Goal: Transaction & Acquisition: Purchase product/service

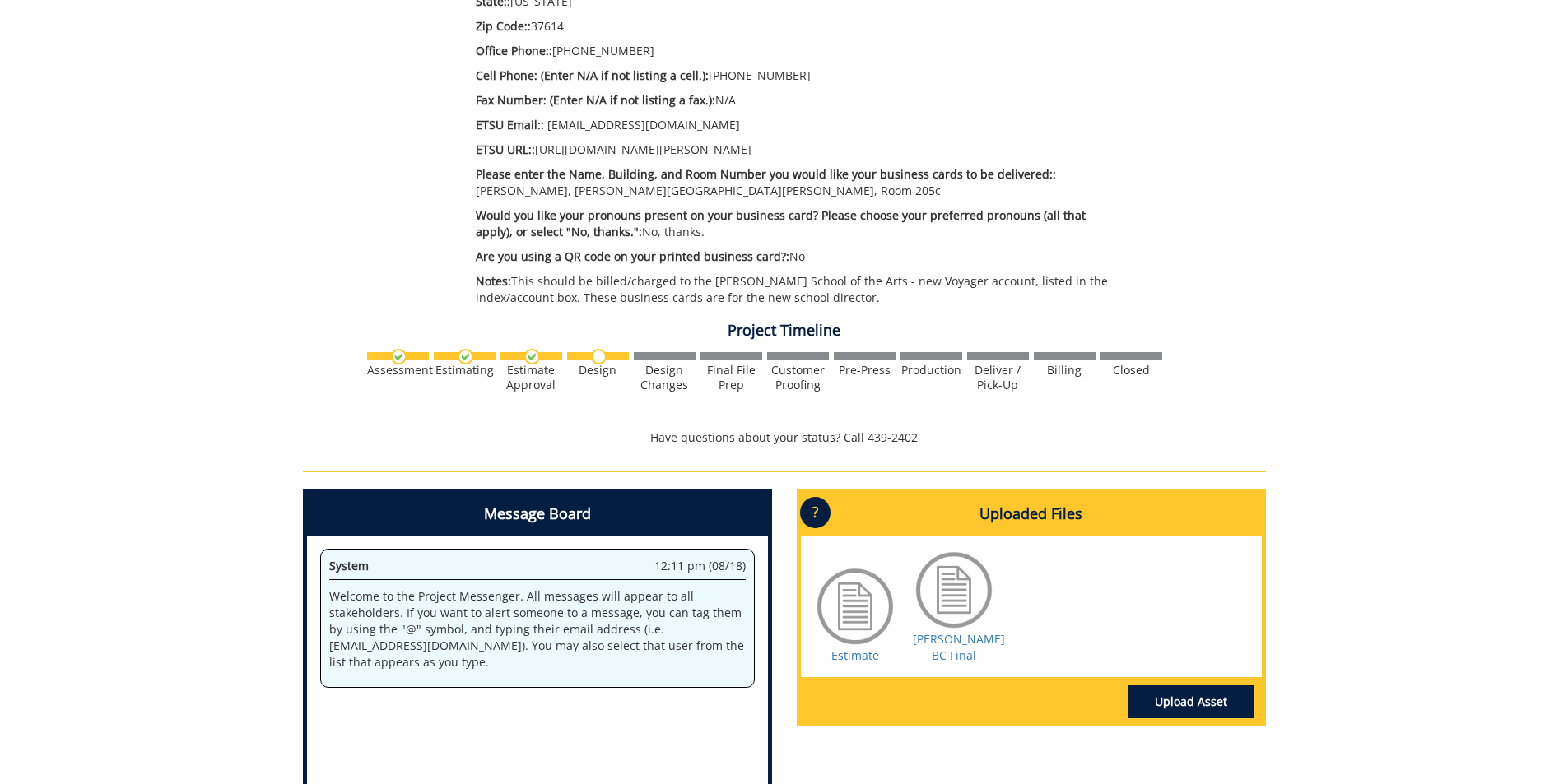
scroll to position [823, 0]
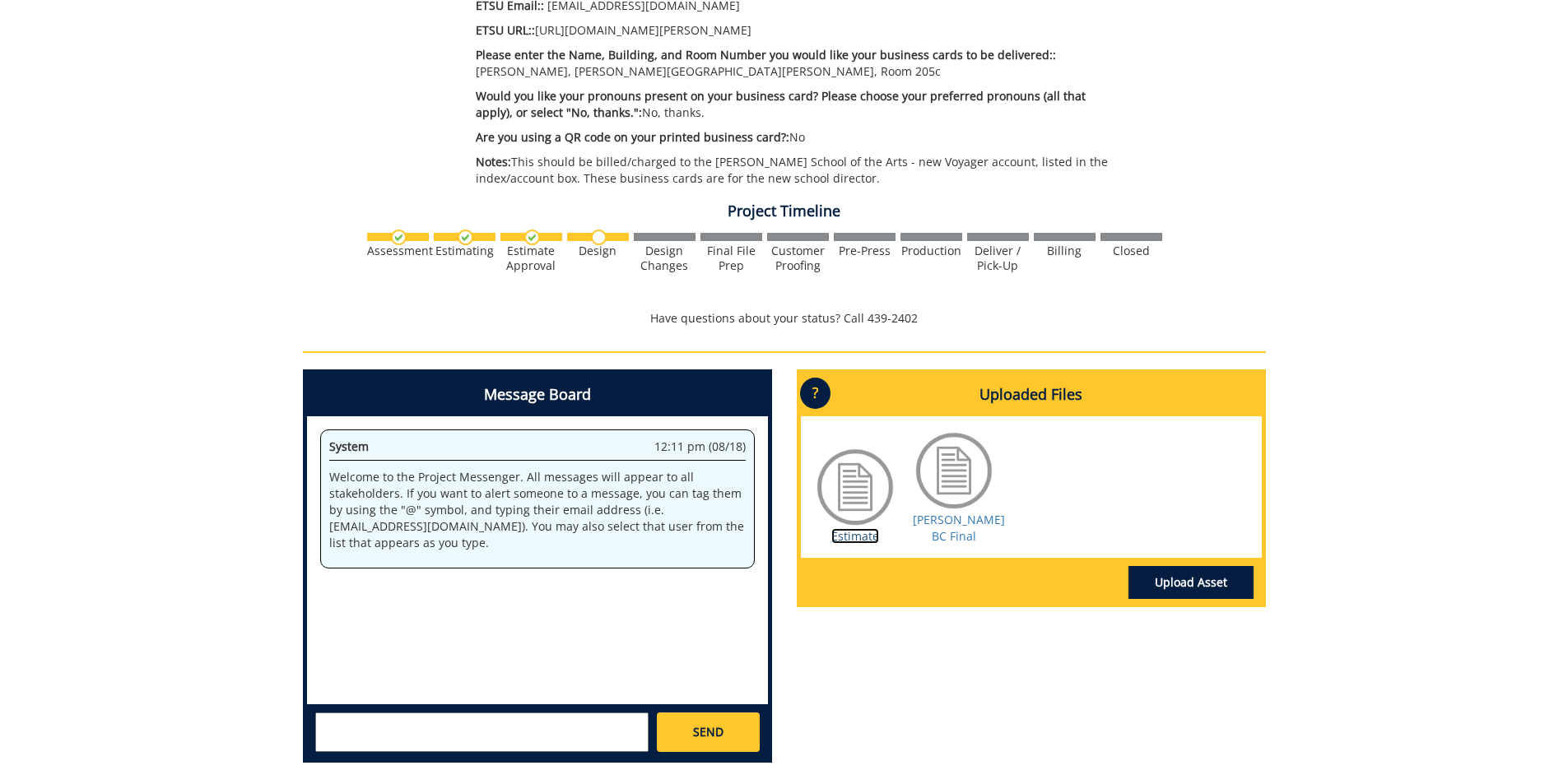
click at [870, 537] on link "Estimate" at bounding box center [855, 536] width 48 height 16
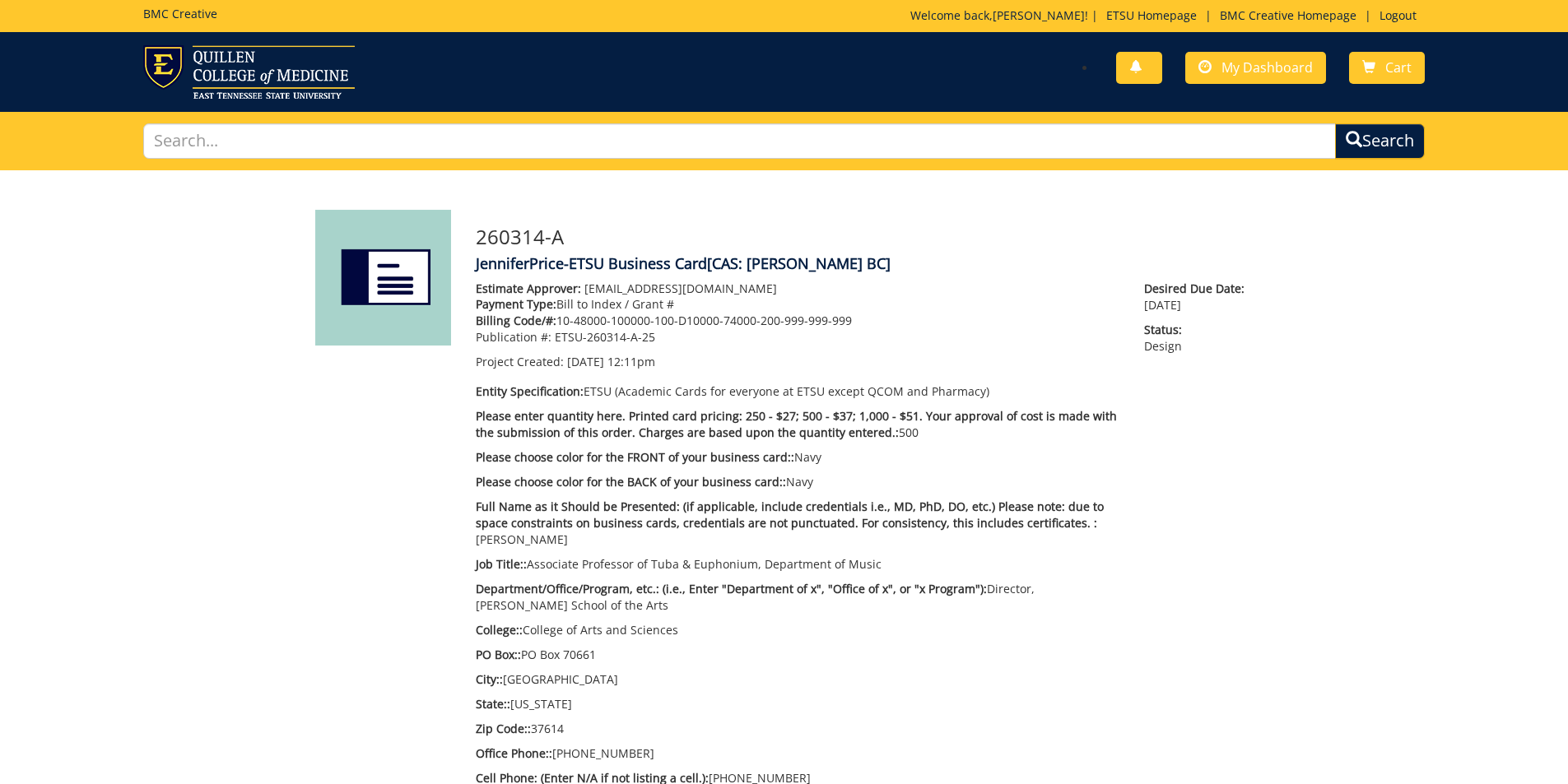
scroll to position [0, 0]
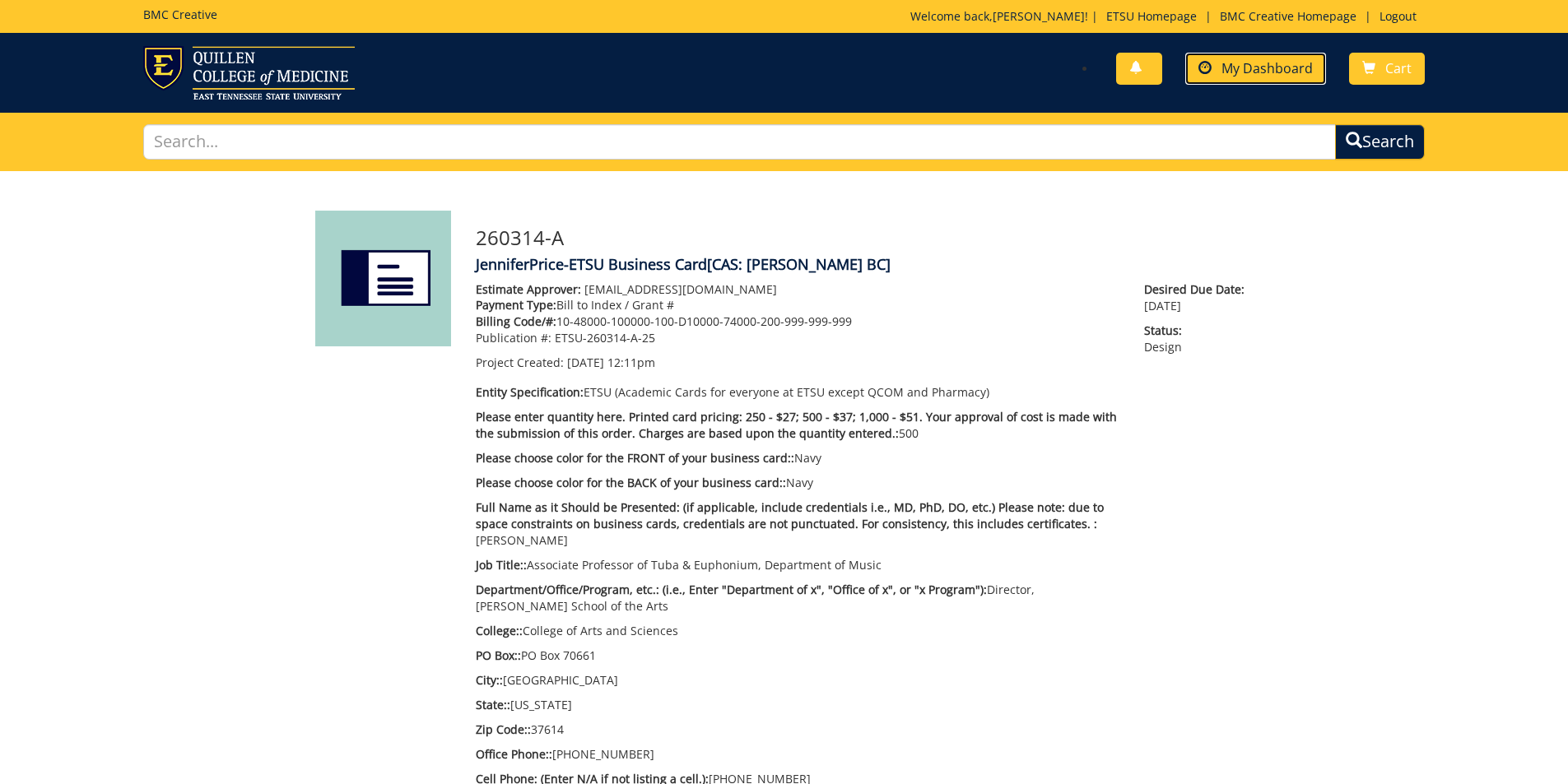
click at [1285, 71] on span "My Dashboard" at bounding box center [1267, 68] width 92 height 18
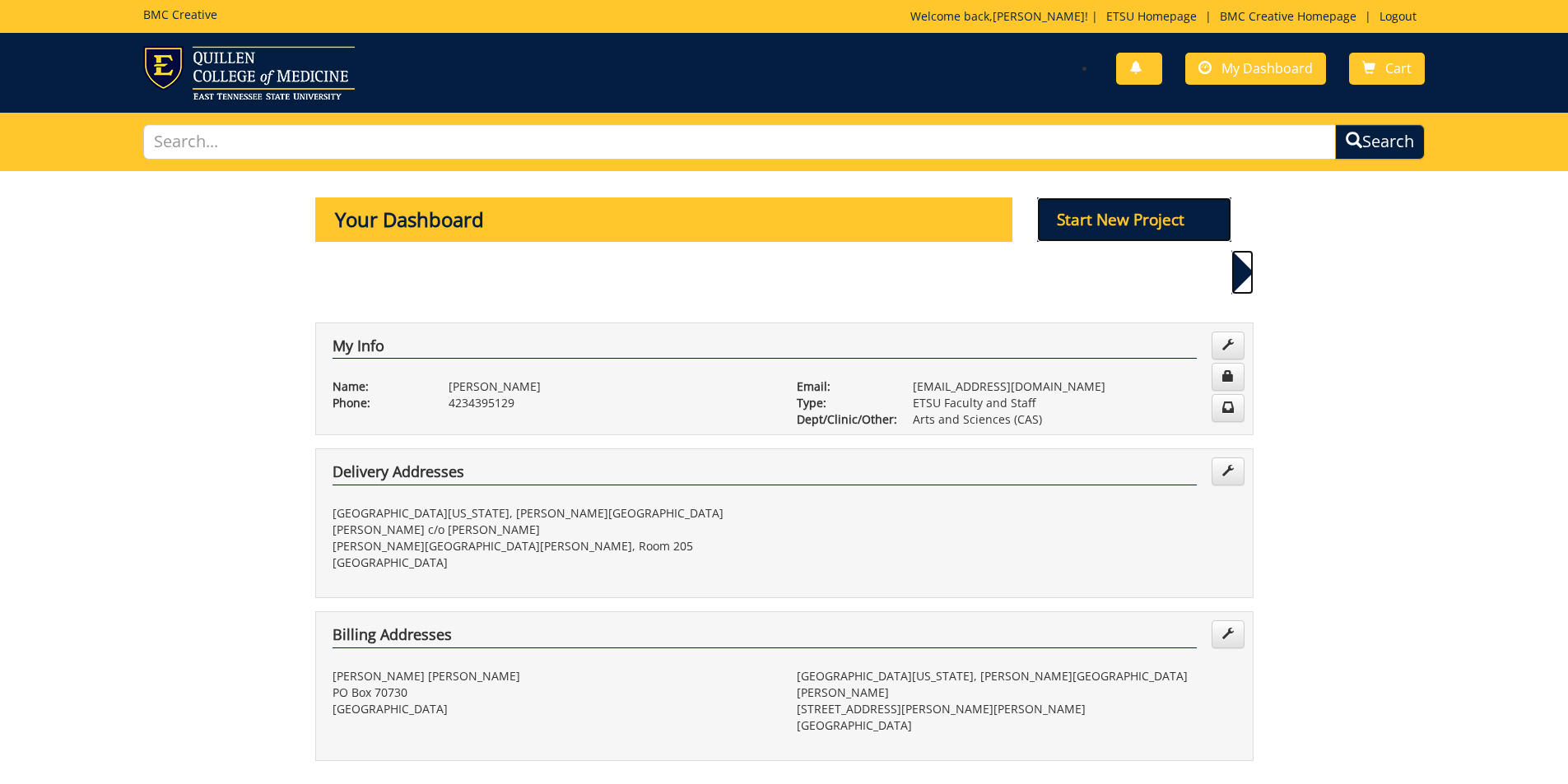
click at [1113, 213] on p "Start New Project" at bounding box center [1134, 220] width 194 height 44
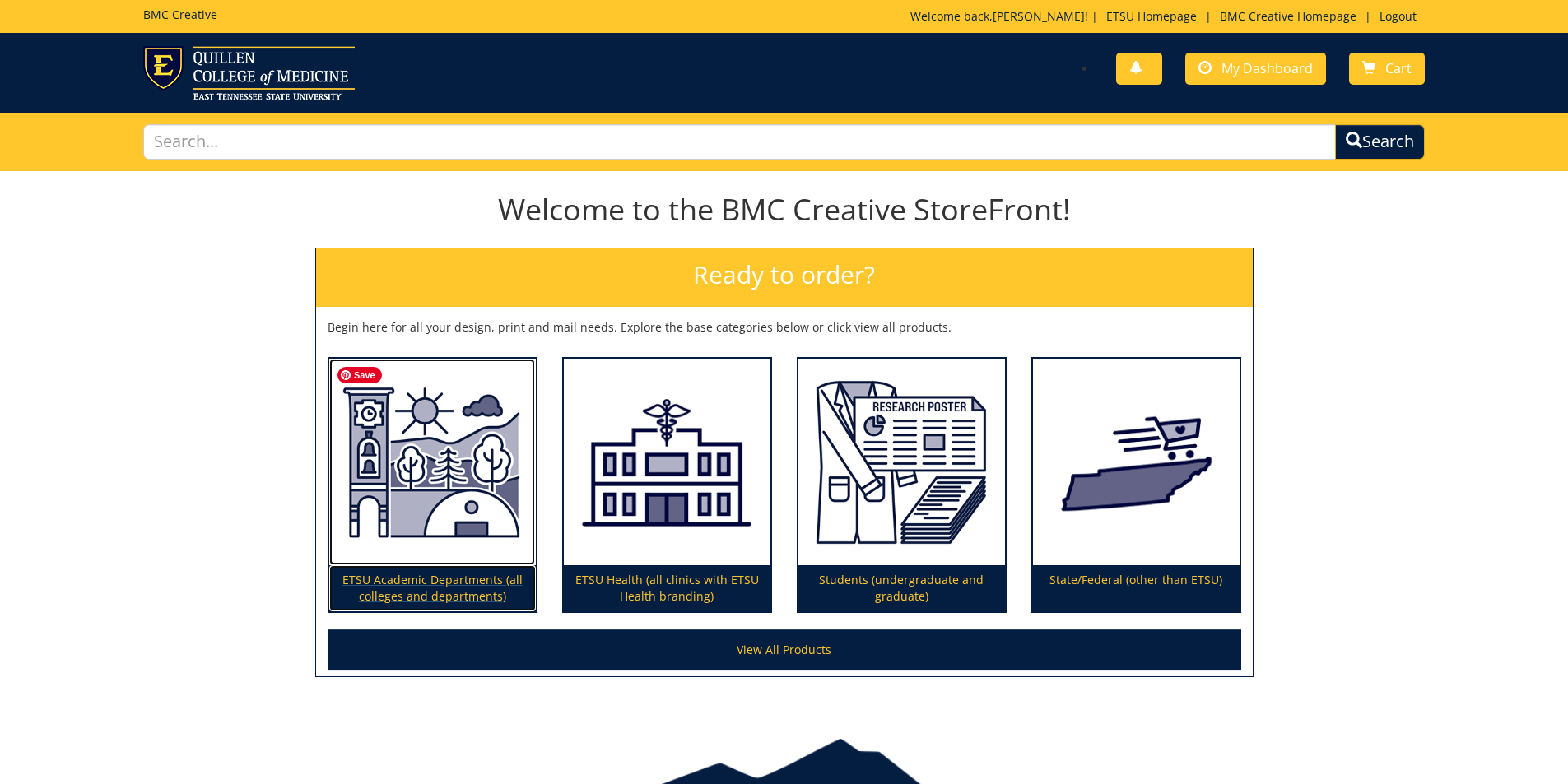
click at [465, 494] on img at bounding box center [432, 463] width 207 height 207
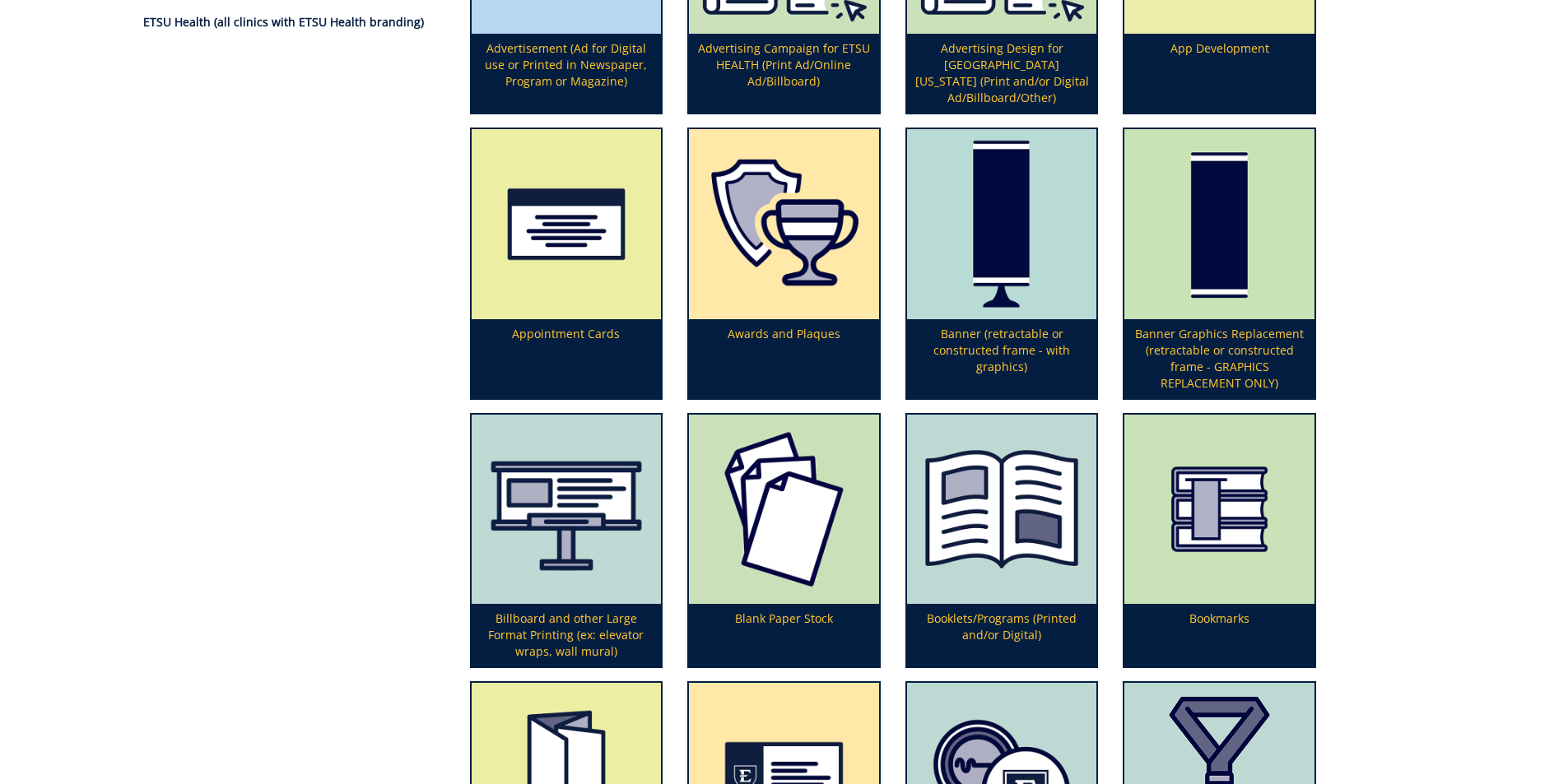
scroll to position [411, 0]
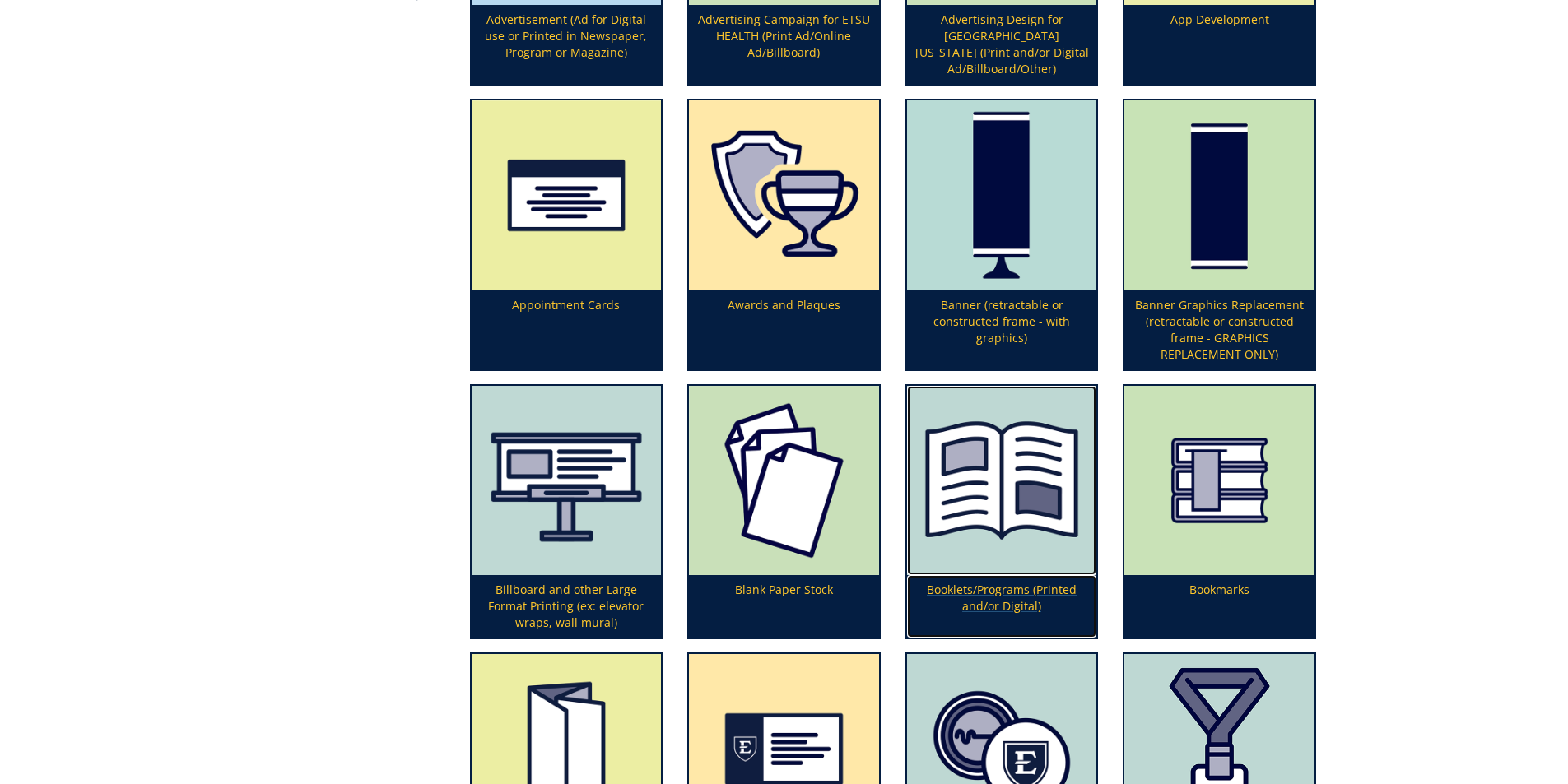
click at [1008, 584] on p "Booklets/Programs (Printed and/or Digital)" at bounding box center [1002, 606] width 190 height 63
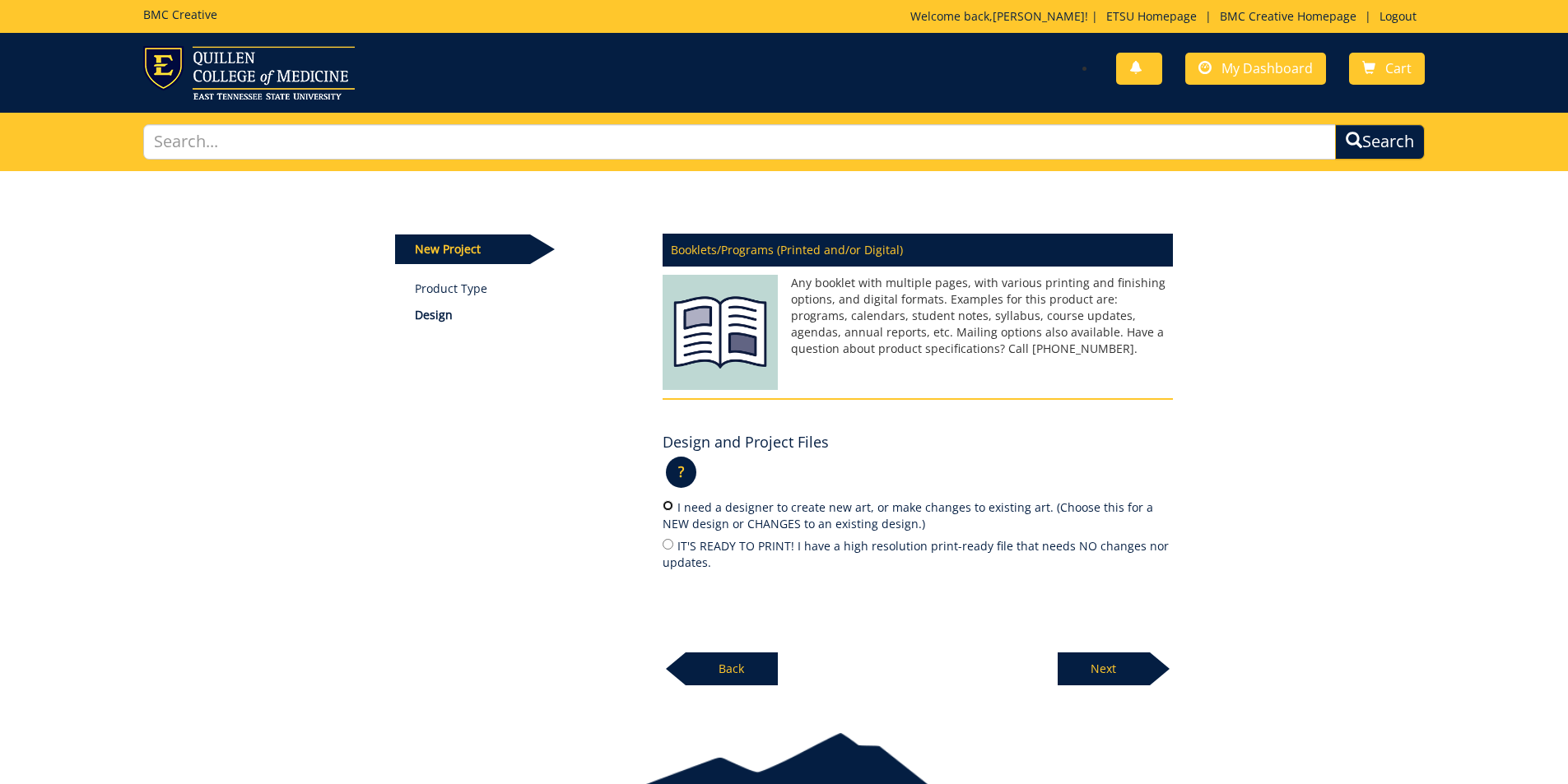
click at [669, 508] on input "I need a designer to create new art, or make changes to existing art. (Choose t…" at bounding box center [668, 505] width 10 height 10
radio input "true"
click at [1105, 675] on p "Next" at bounding box center [1104, 669] width 92 height 33
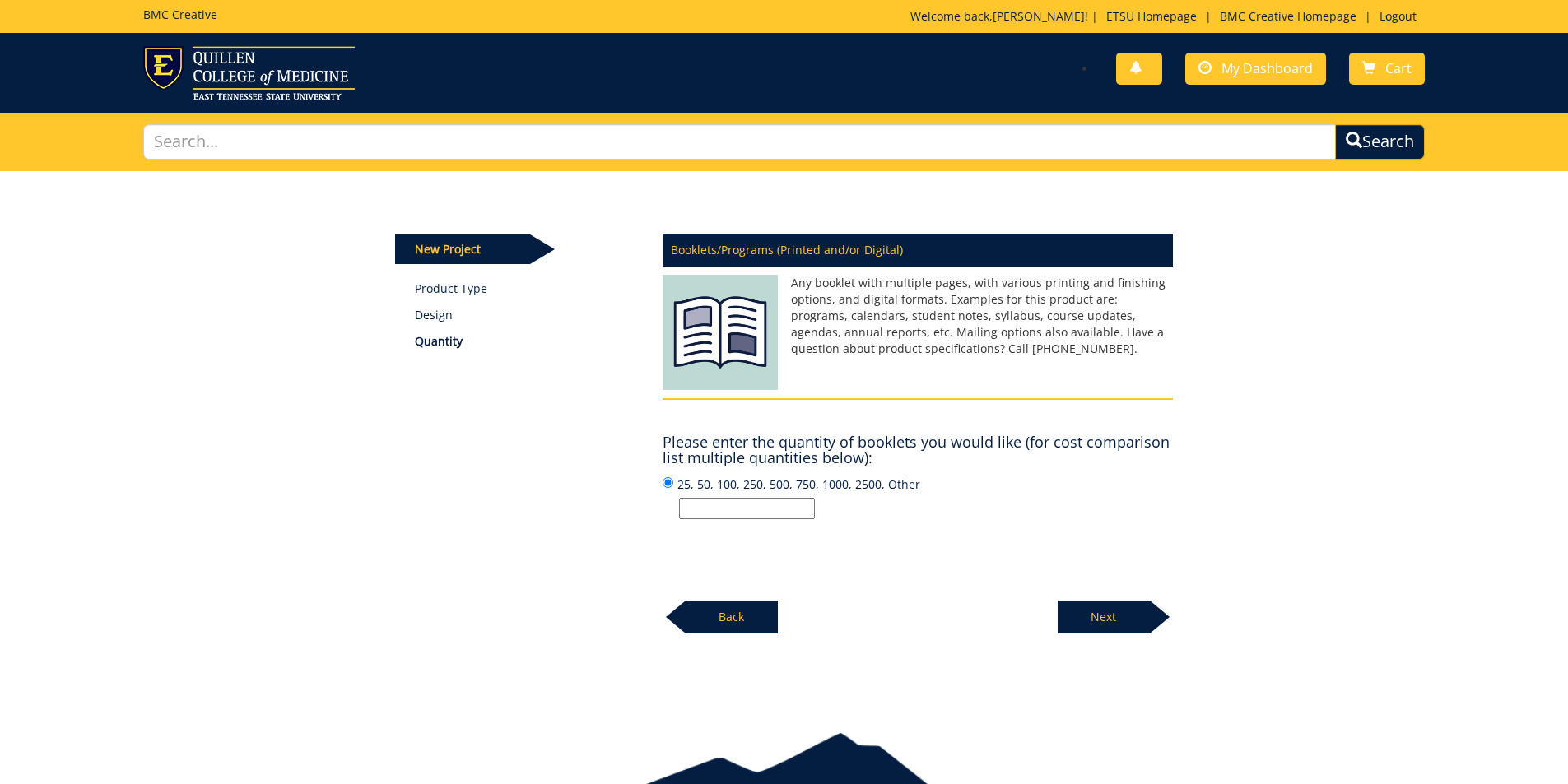
click at [736, 504] on input "25, 50, 100, 250, 500, 750, 1000, 2500, Other" at bounding box center [747, 508] width 136 height 22
type input "250, 500, 750"
click at [1106, 616] on p "Next" at bounding box center [1104, 618] width 92 height 33
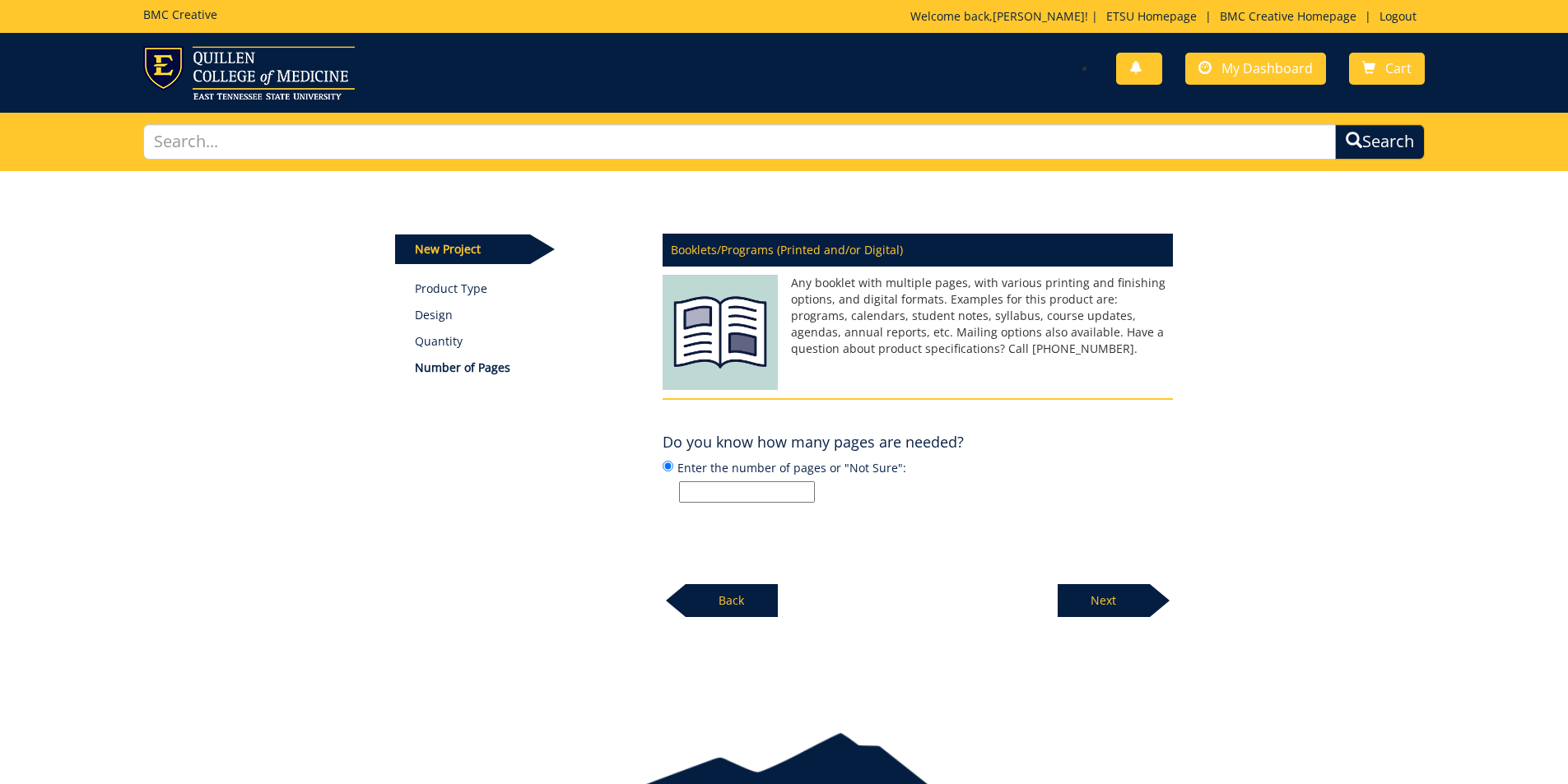
click at [747, 497] on input "Enter the number of pages or "Not Sure":" at bounding box center [747, 492] width 136 height 22
type input "16 (including cover and back)"
click at [1118, 602] on p "Next" at bounding box center [1104, 601] width 92 height 33
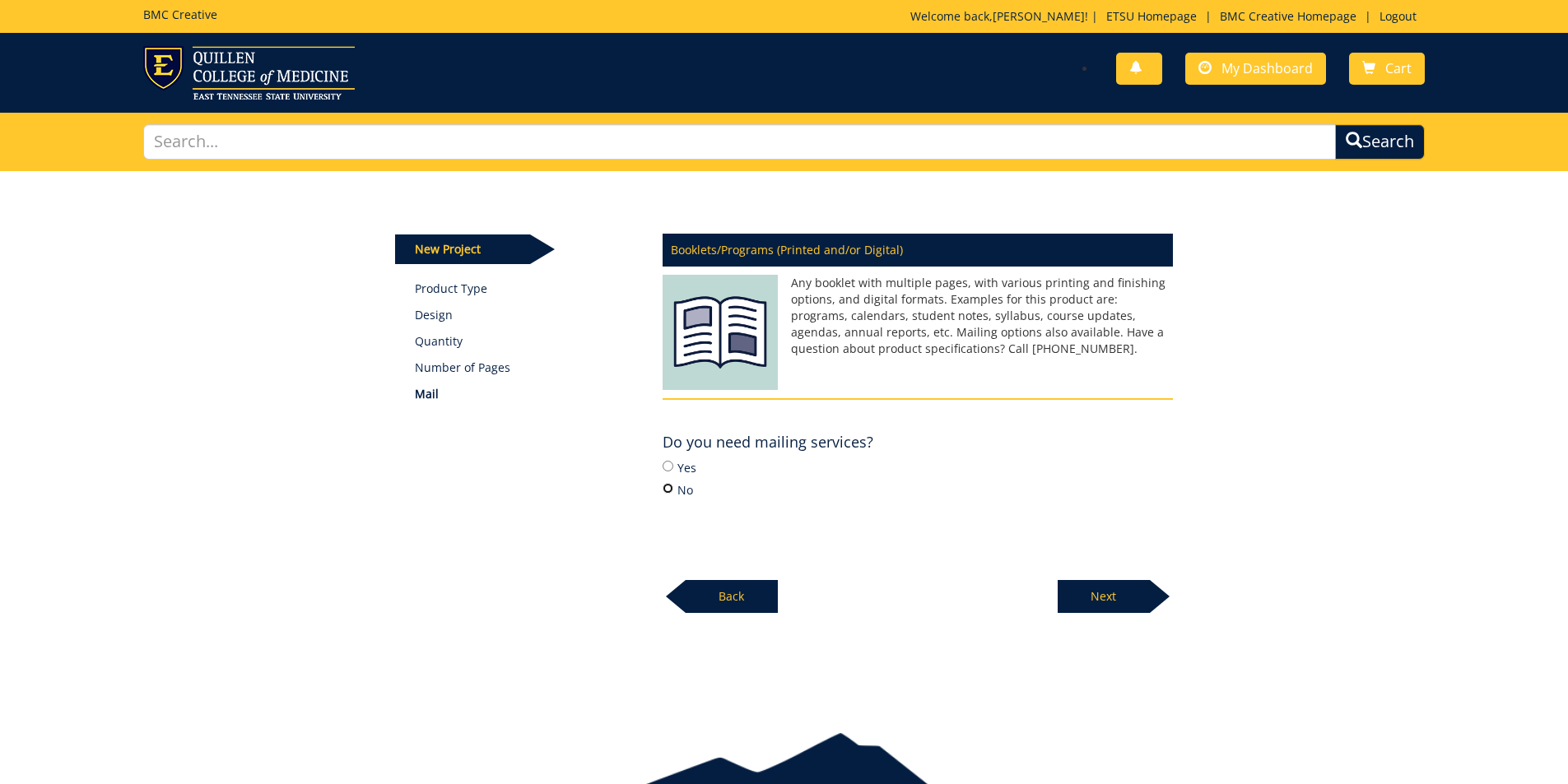
click at [667, 491] on input "No" at bounding box center [668, 488] width 10 height 10
radio input "true"
click at [1109, 596] on p "Next" at bounding box center [1104, 597] width 92 height 33
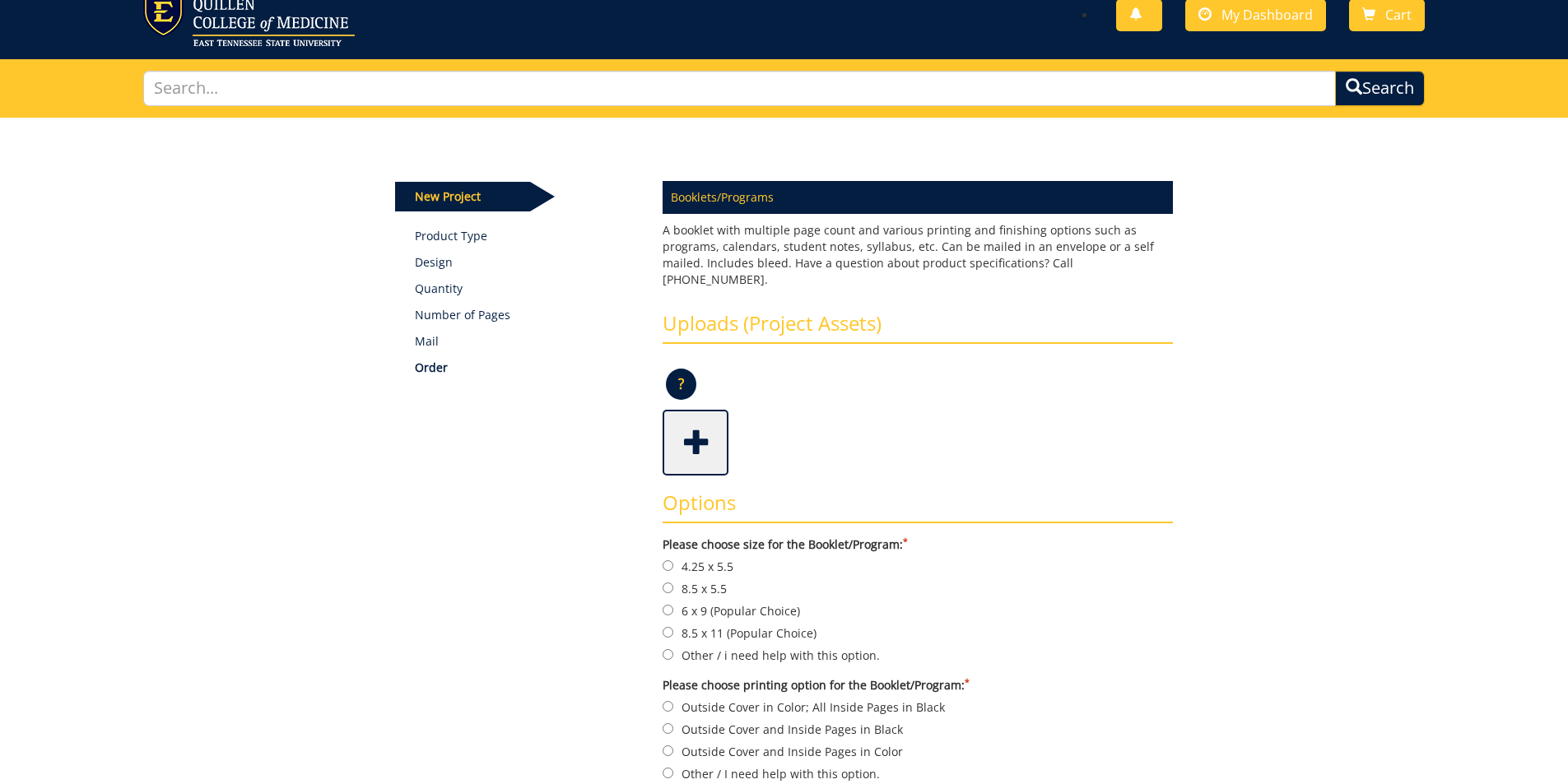
scroll to position [82, 0]
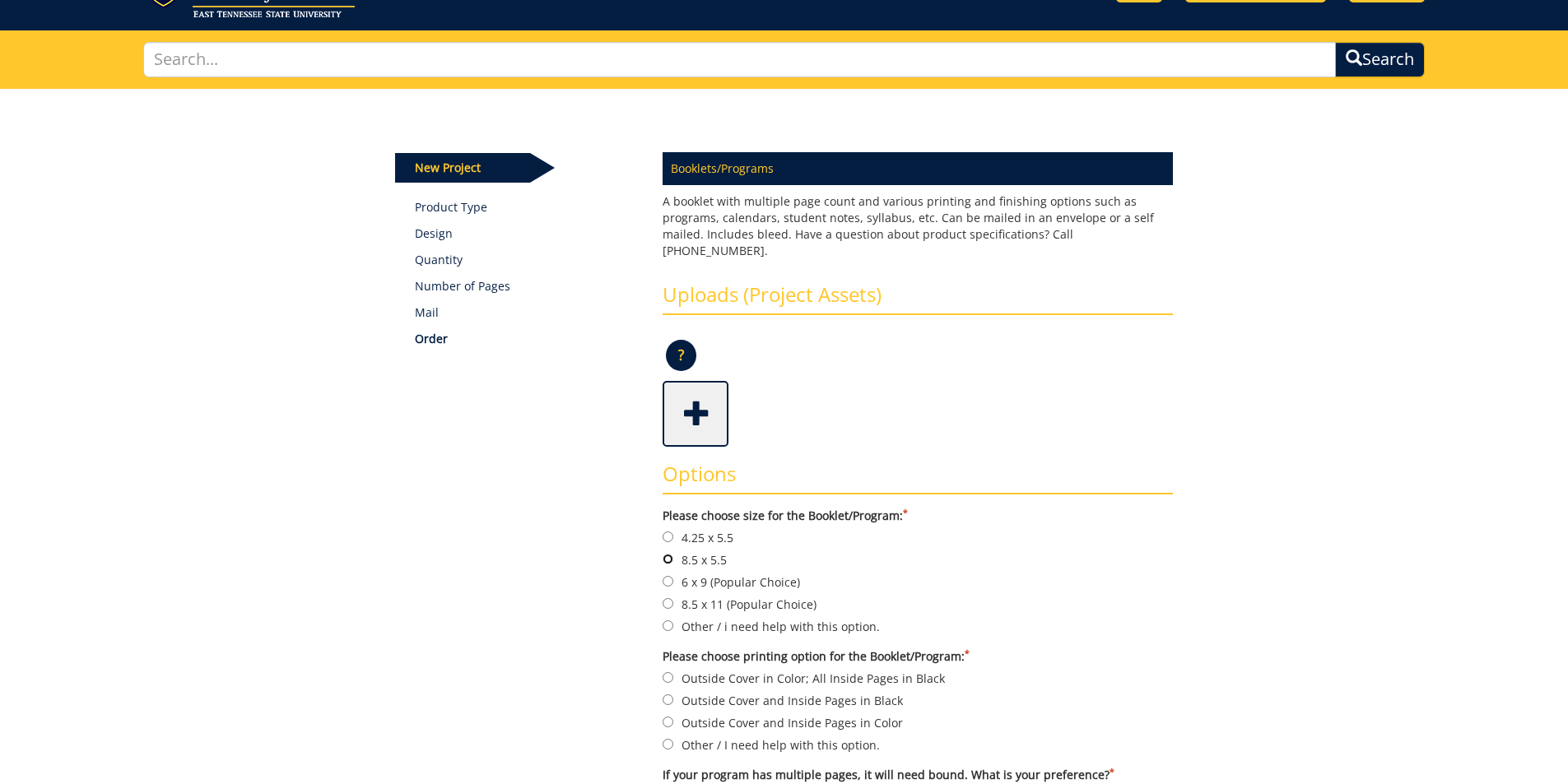
click at [671, 554] on input "8.5 x 5.5" at bounding box center [668, 559] width 10 height 10
radio input "true"
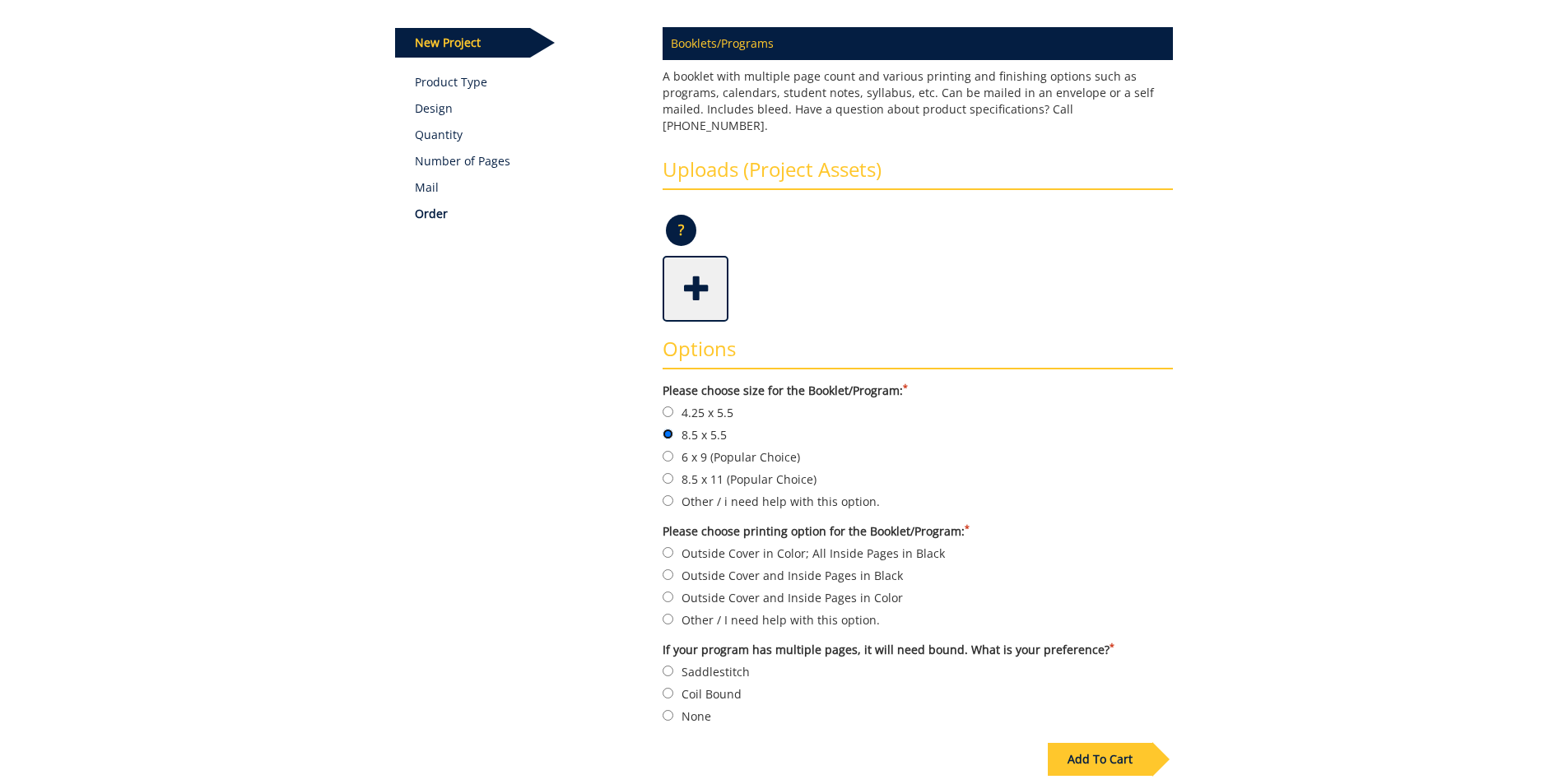
scroll to position [247, 0]
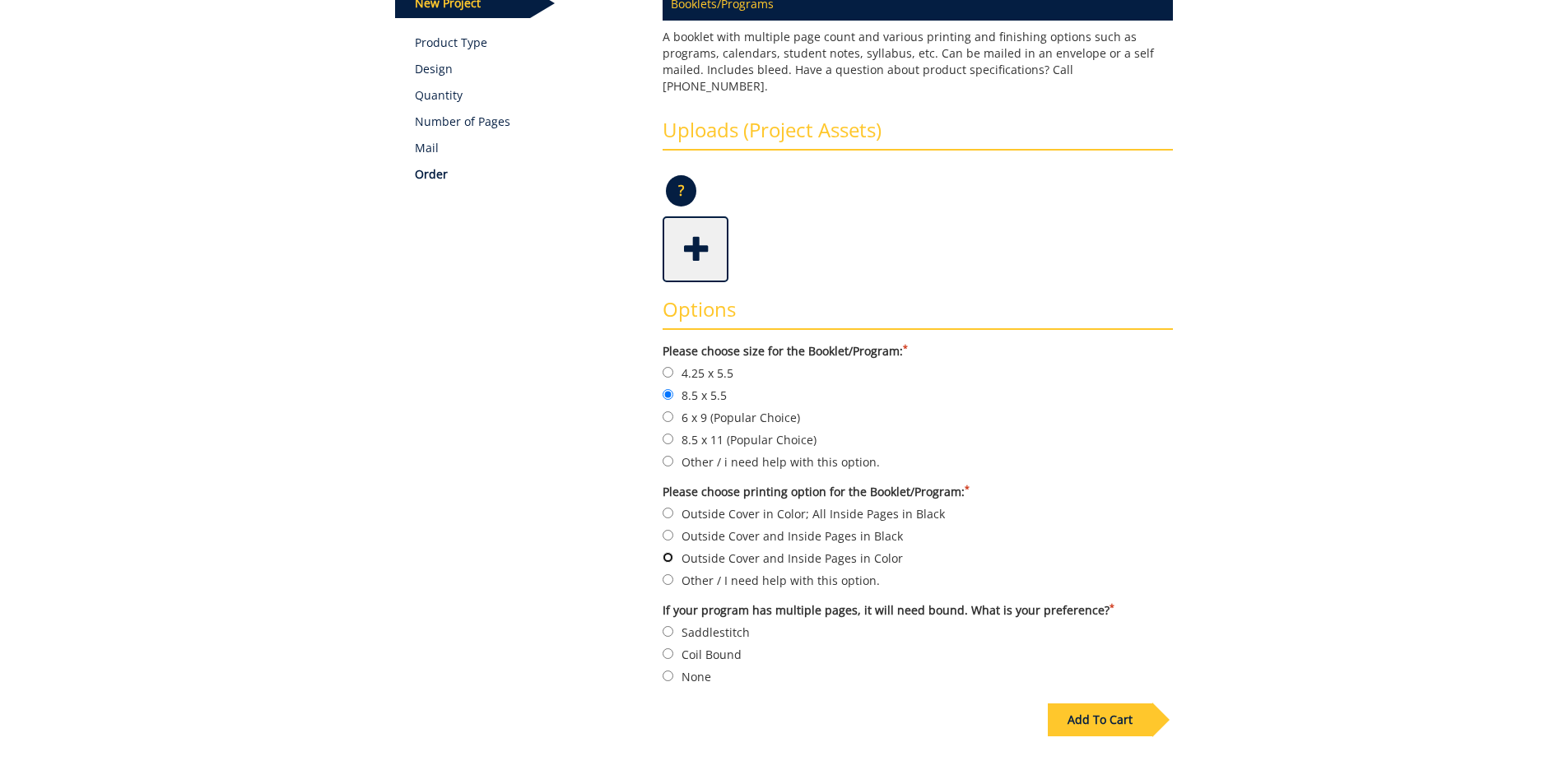
click at [669, 552] on input "Outside Cover and Inside Pages in Color" at bounding box center [668, 558] width 10 height 10
radio input "true"
click at [667, 626] on input "Saddlestitch" at bounding box center [668, 632] width 10 height 10
radio input "true"
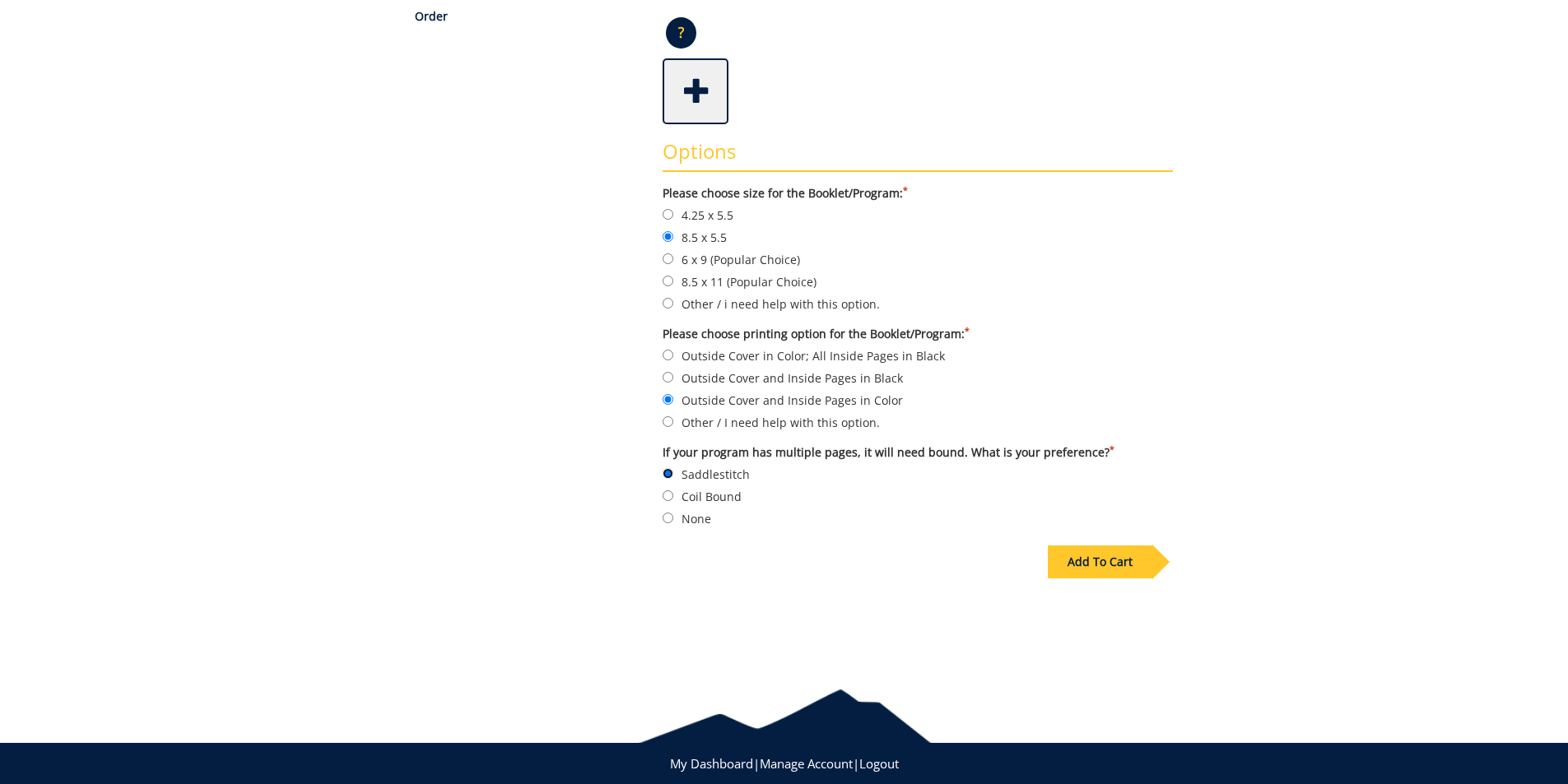
scroll to position [411, 0]
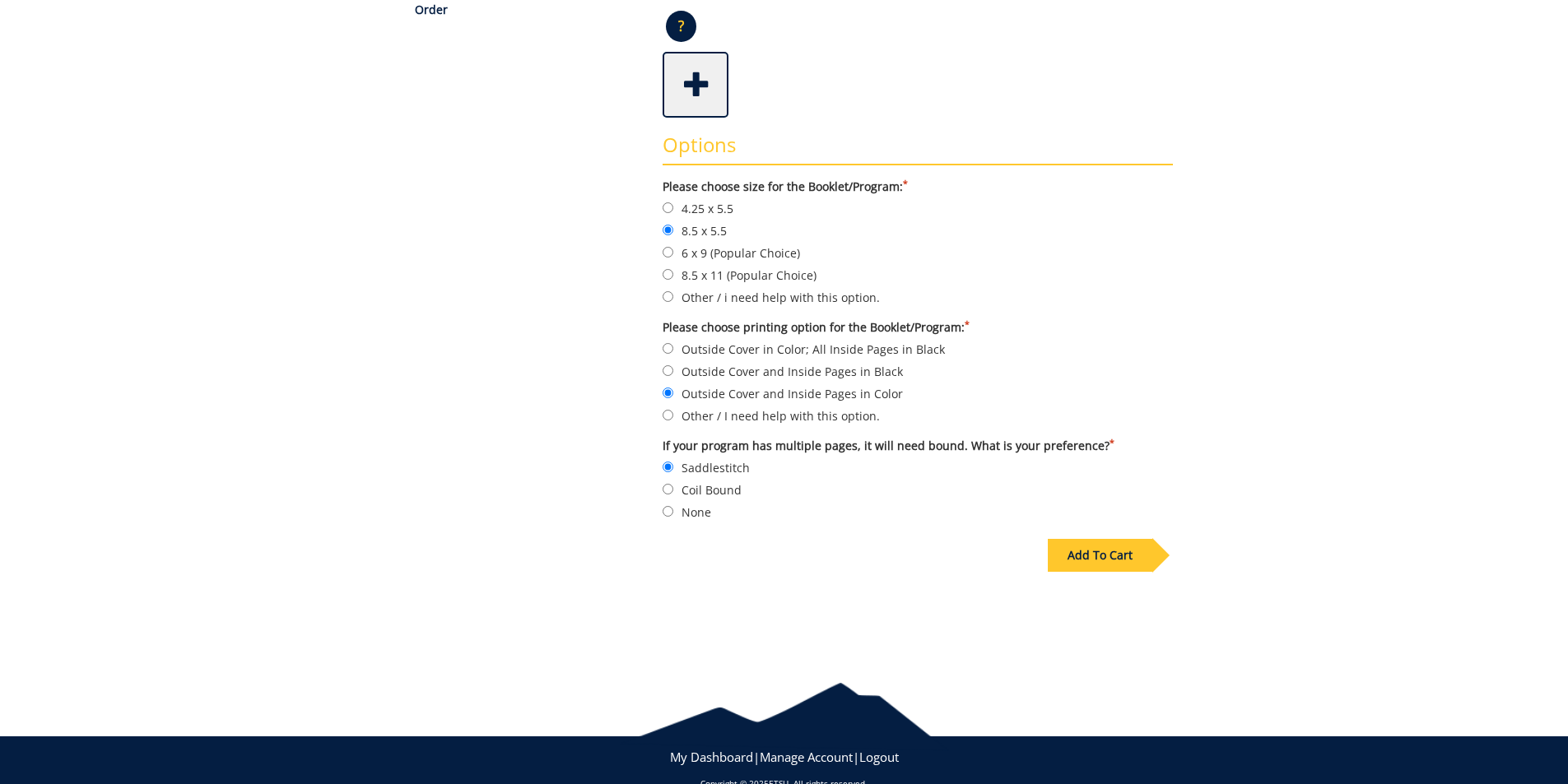
click at [1123, 539] on div "Add To Cart" at bounding box center [1100, 556] width 105 height 33
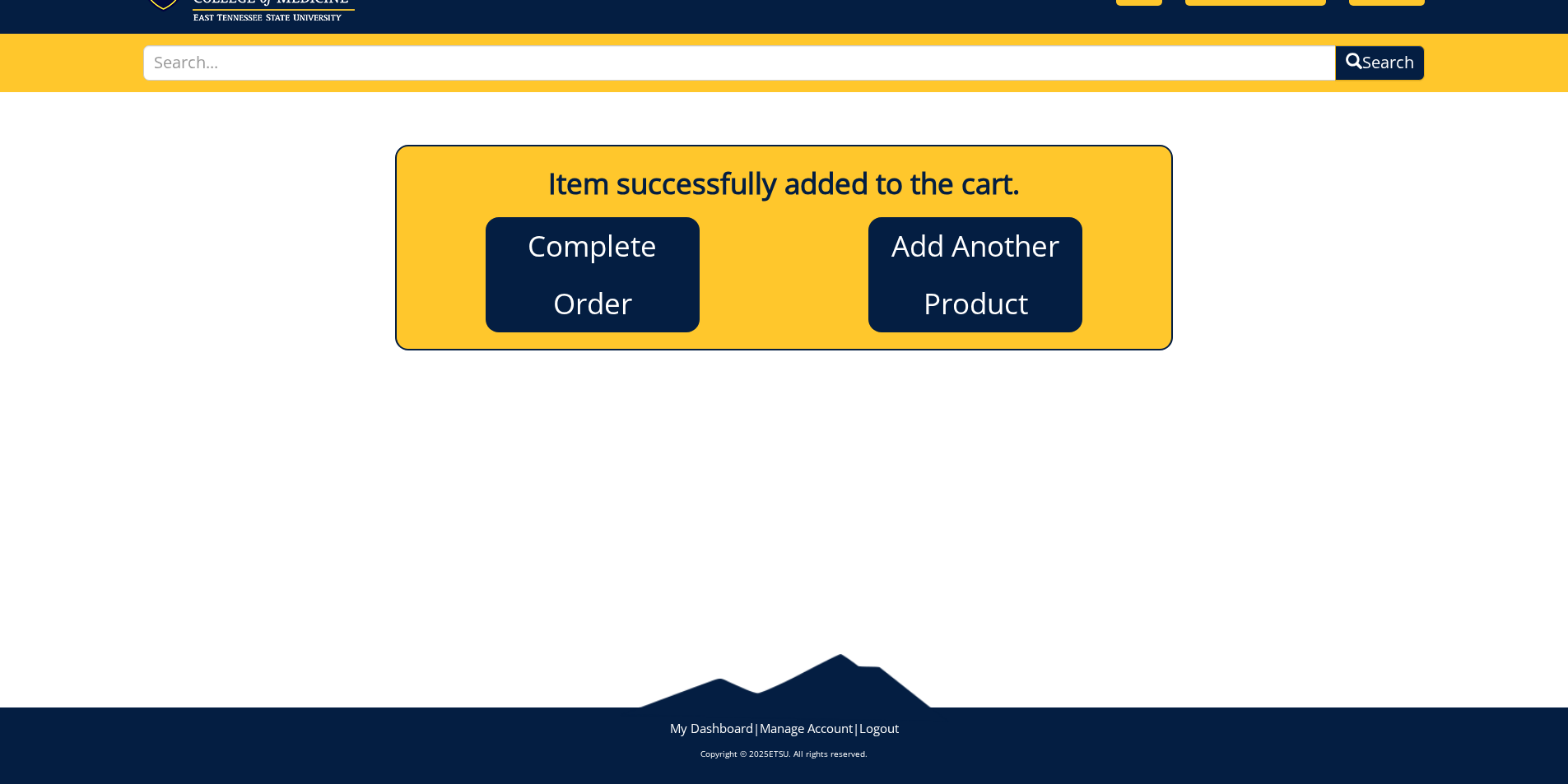
scroll to position [79, 0]
click at [631, 260] on link "Complete Order" at bounding box center [593, 274] width 214 height 115
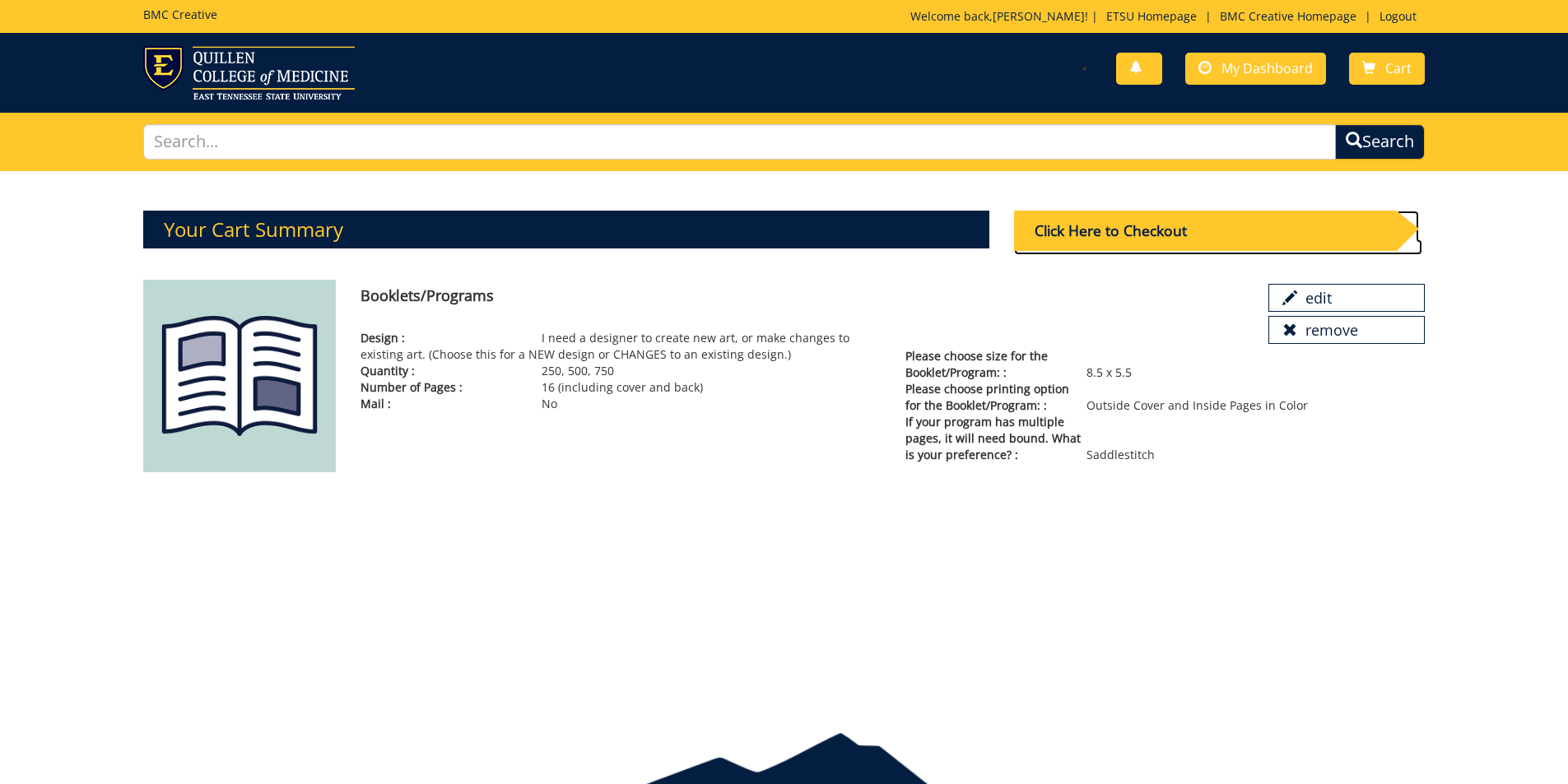
click at [1162, 228] on div "Click Here to Checkout" at bounding box center [1205, 231] width 382 height 40
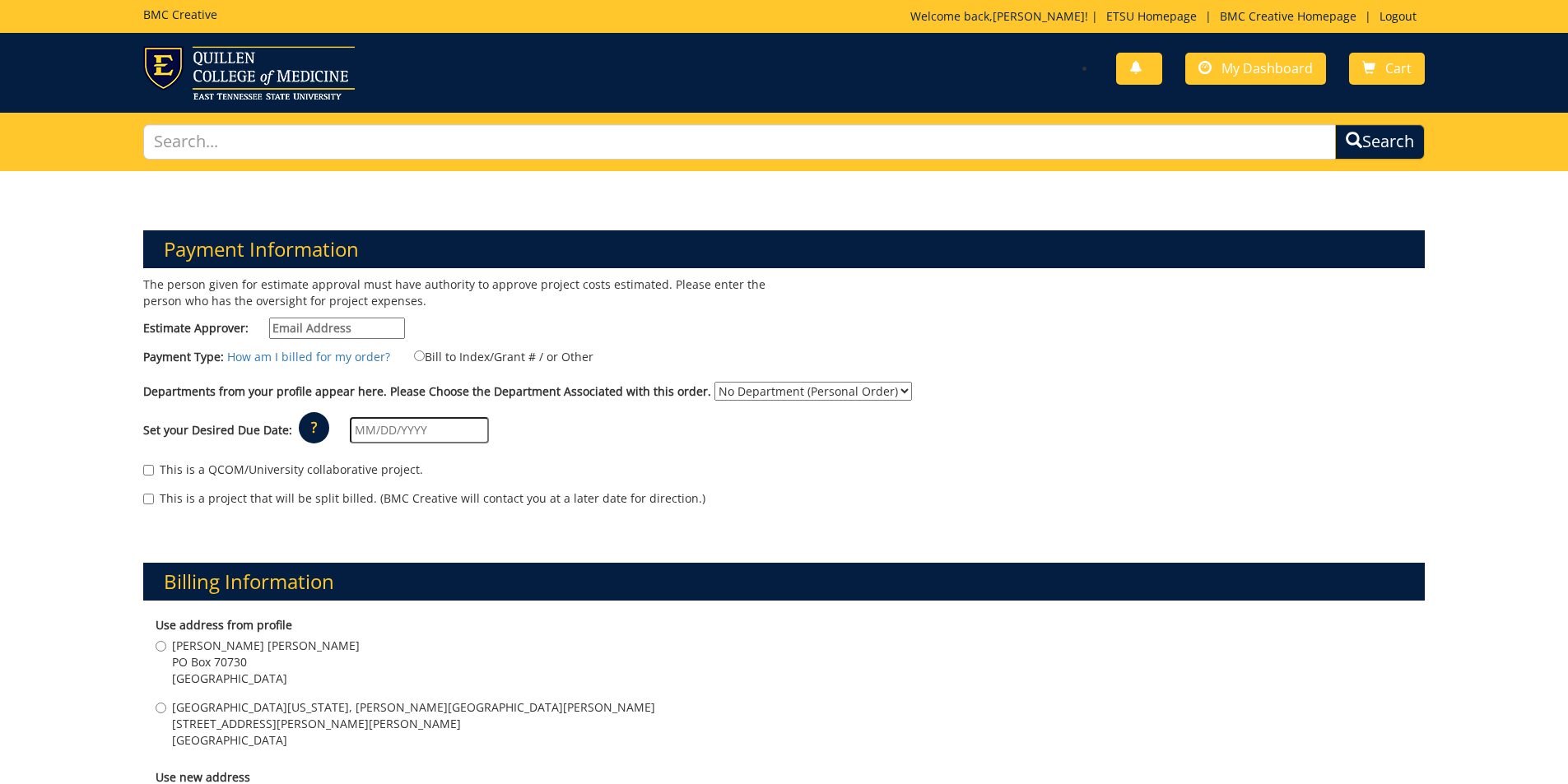
click at [329, 330] on input "Estimate Approver:" at bounding box center [337, 328] width 136 height 22
type input "pricejb2@etsu.edu"
type input "1812 Lone Oak Rd"
type input "Johnson City"
type input "37604"
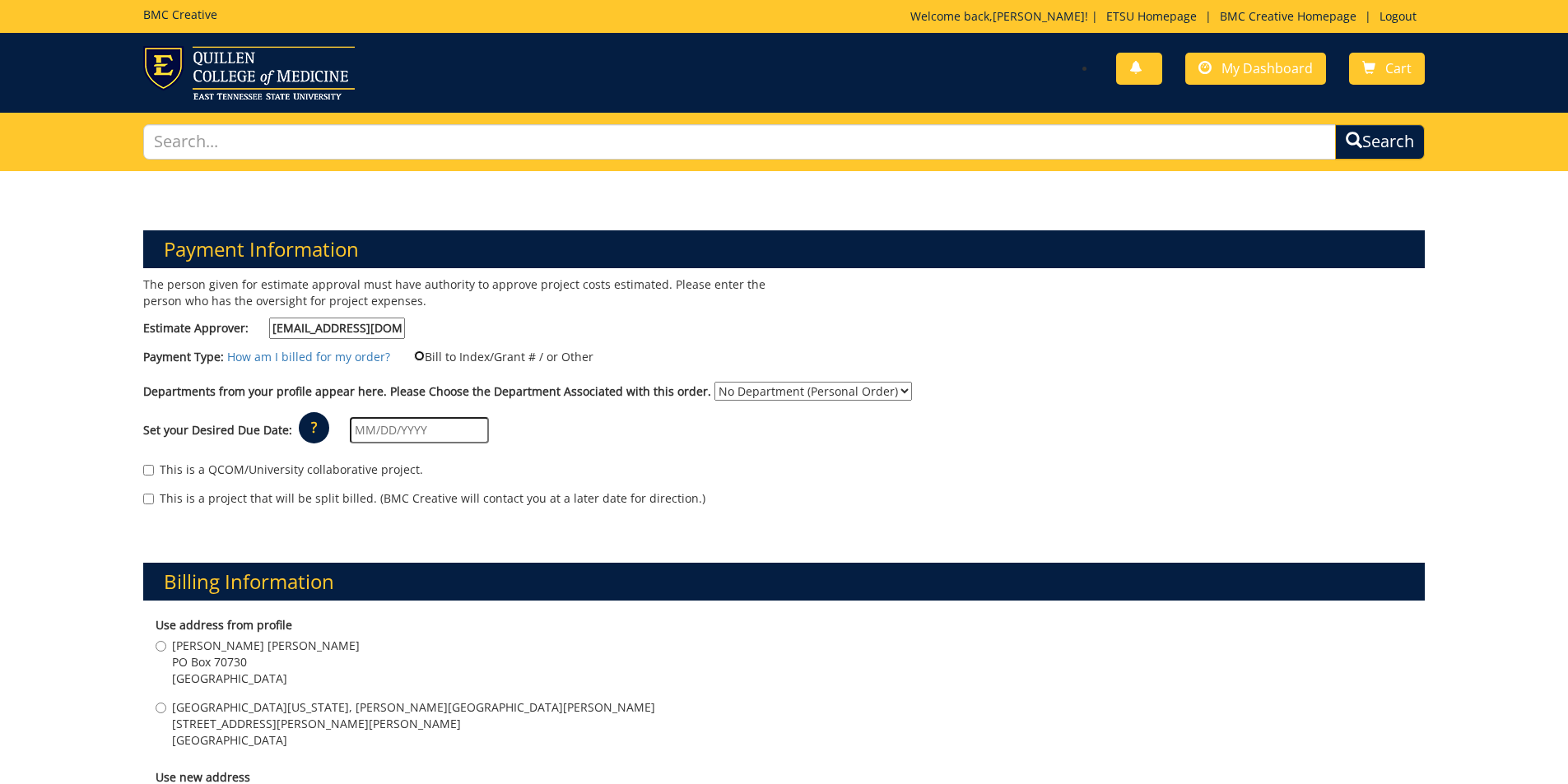
click at [414, 357] on input "Bill to Index/Grant # / or Other" at bounding box center [419, 355] width 10 height 10
radio input "true"
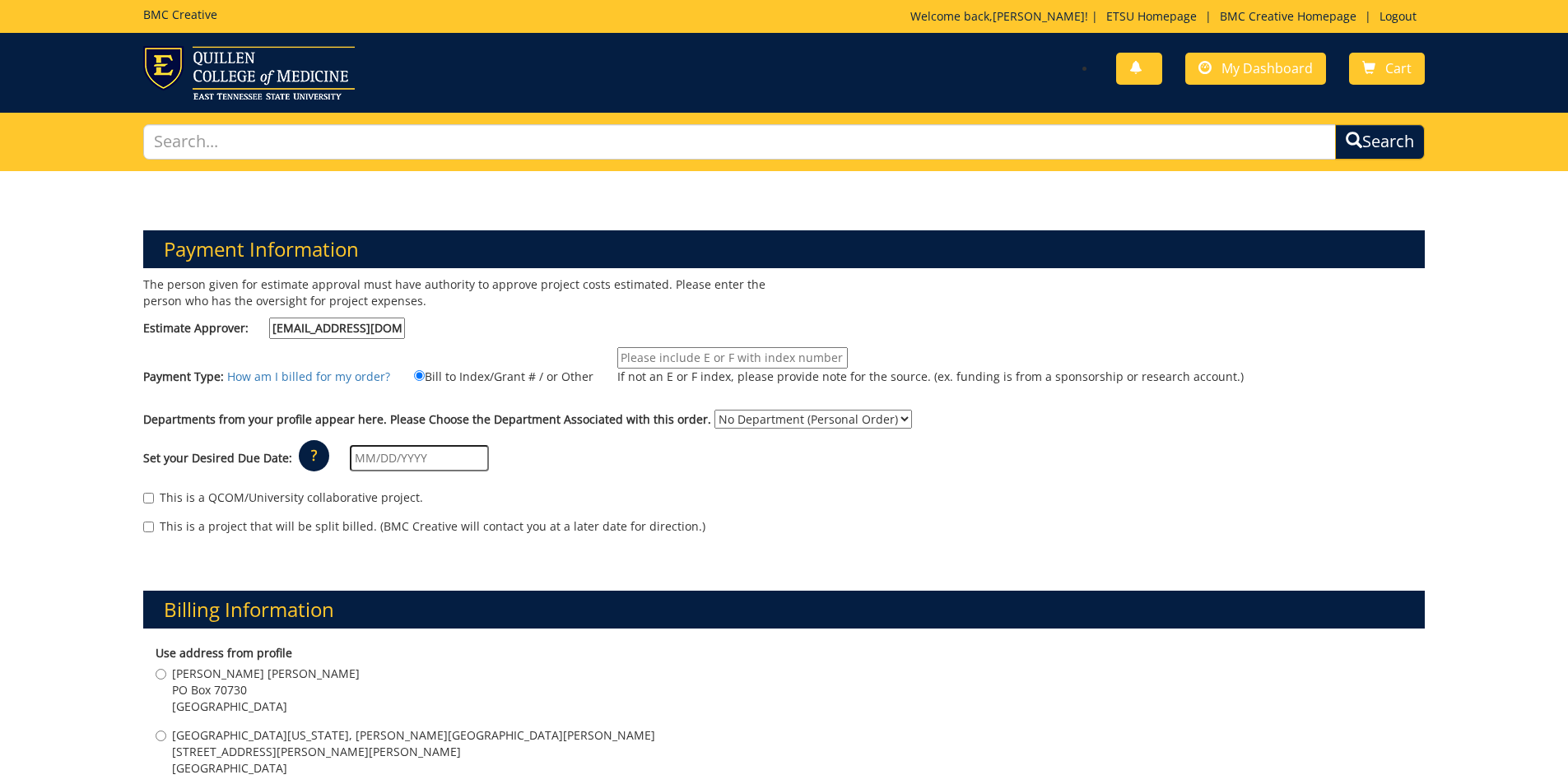
click at [657, 355] on input "If not an E or F index, please provide note for the source. (ex. funding is fro…" at bounding box center [732, 358] width 230 height 22
click at [677, 360] on input "If not an E or F index, please provide note for the source. (ex. funding is fro…" at bounding box center [732, 358] width 230 height 22
click at [682, 360] on input "If not an E or F index, please provide note for the source. (ex. funding is fro…" at bounding box center [732, 358] width 230 height 22
paste input "10-45000-200102-120-{INSERT ACCOUNT}-200-999-999-999"
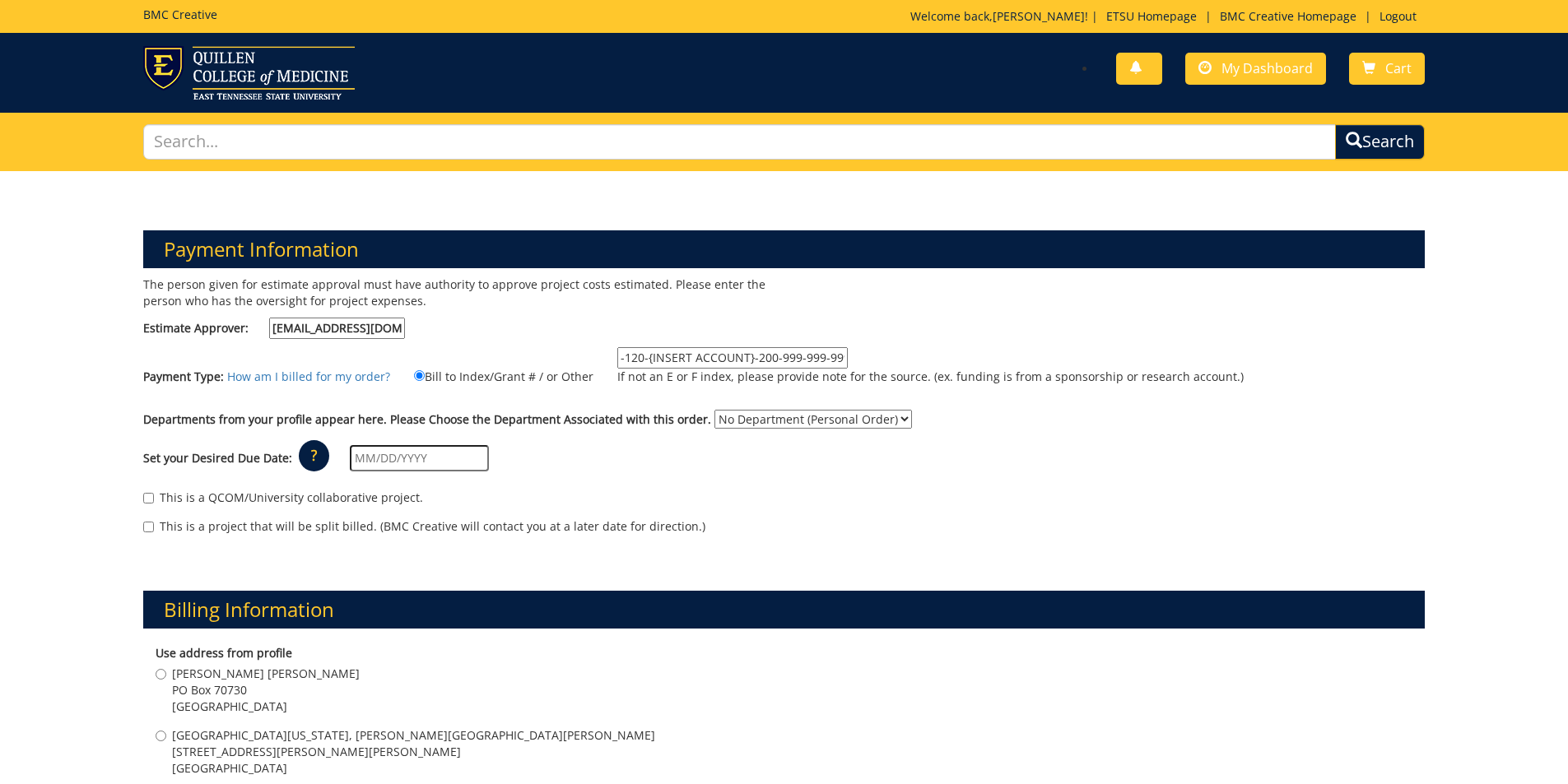
click at [741, 361] on input "10-45000-200102-120-{INSERT ACCOUNT}-200-999-999-999" at bounding box center [732, 358] width 230 height 22
type input "10-45000-200102-120-74530-200-999-999-999"
click at [816, 416] on select "No Department (Personal Order) Arts and Sciences (CAS)" at bounding box center [813, 419] width 198 height 19
select select "15"
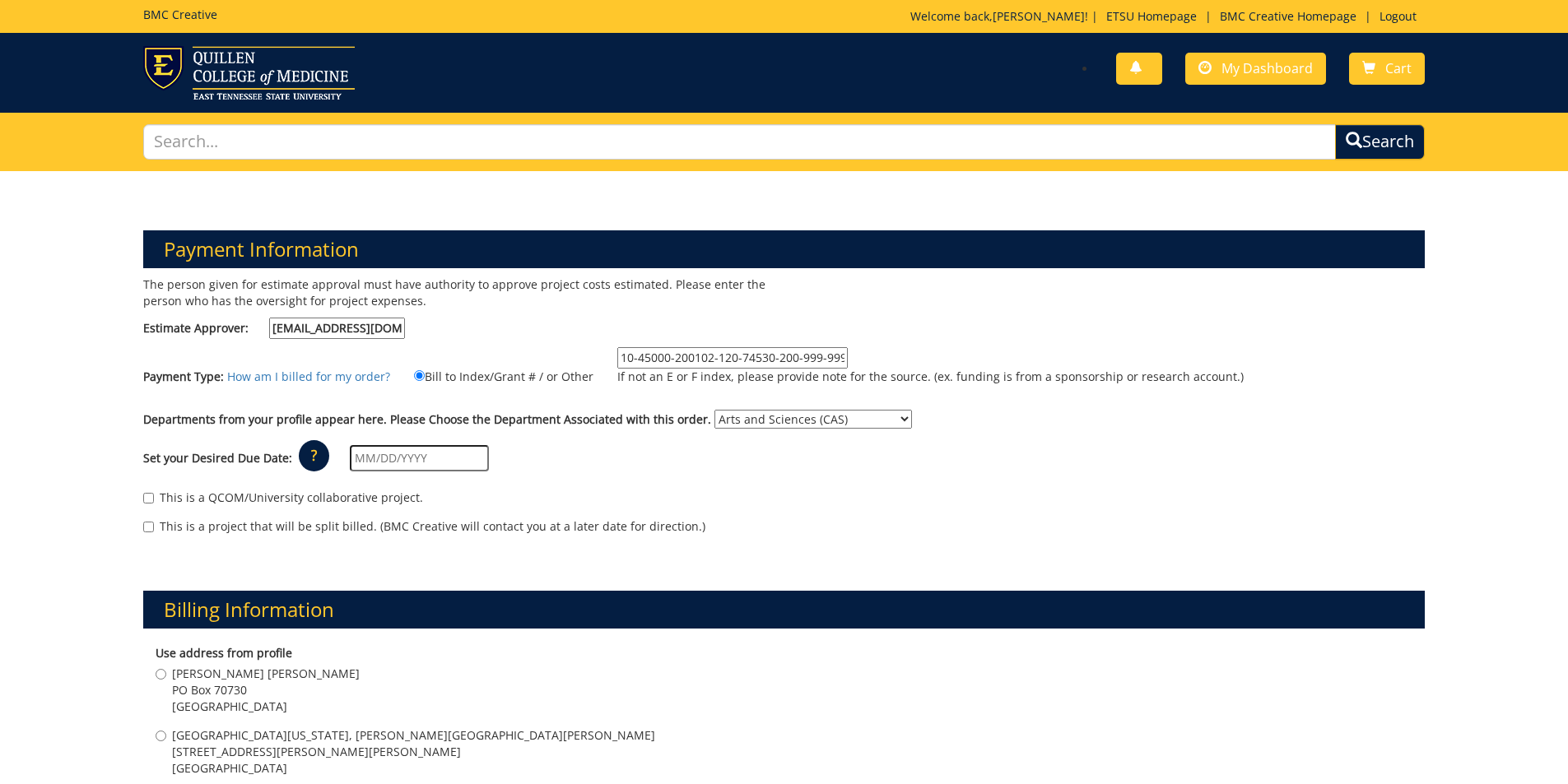
click at [715, 409] on select "No Department (Personal Order) Arts and Sciences (CAS)" at bounding box center [813, 419] width 198 height 19
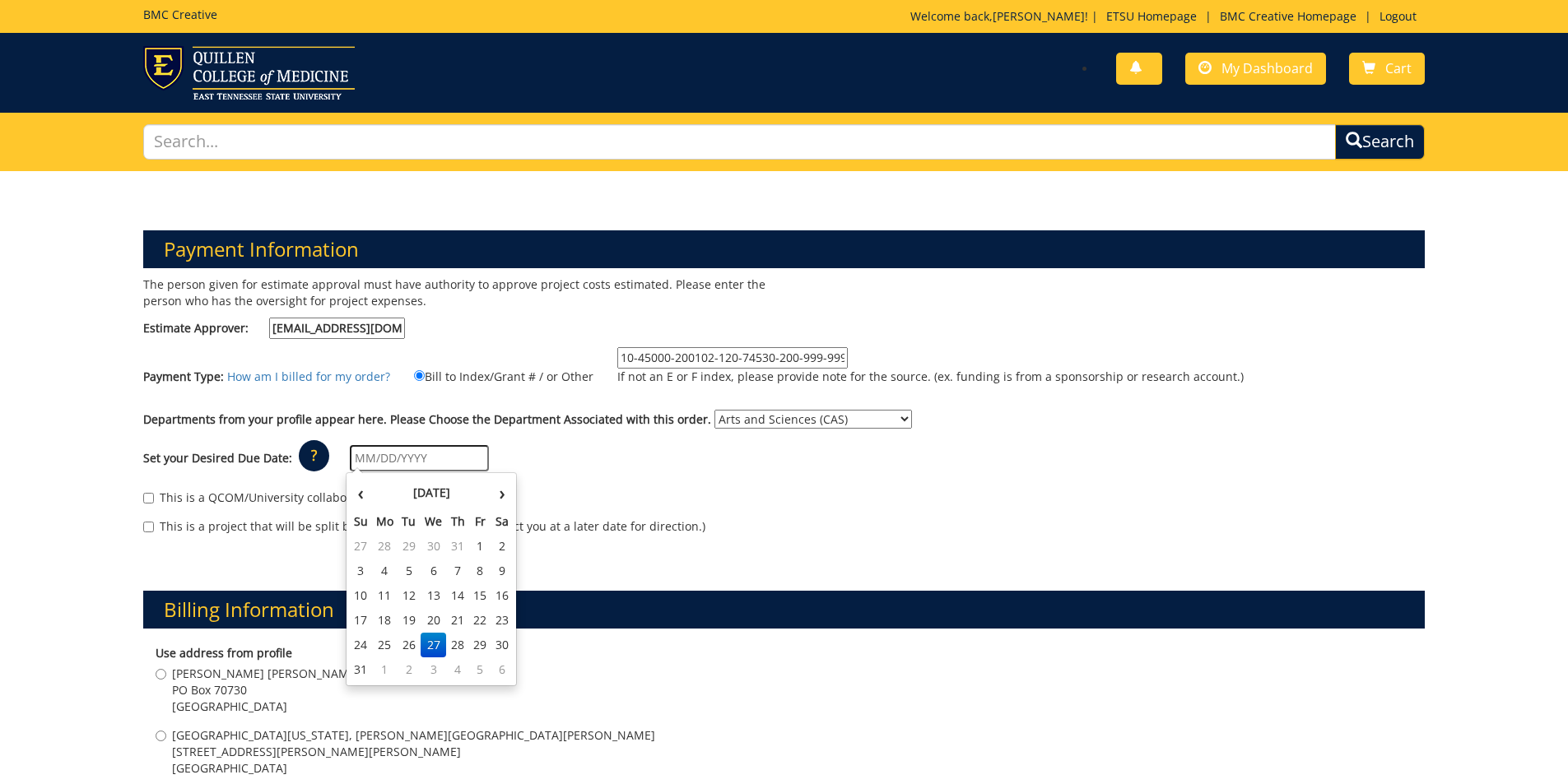
click at [444, 462] on input "text" at bounding box center [419, 458] width 139 height 26
click at [497, 497] on th "›" at bounding box center [502, 493] width 22 height 33
click at [485, 571] on td "12" at bounding box center [480, 571] width 23 height 24
type input "[DATE]"
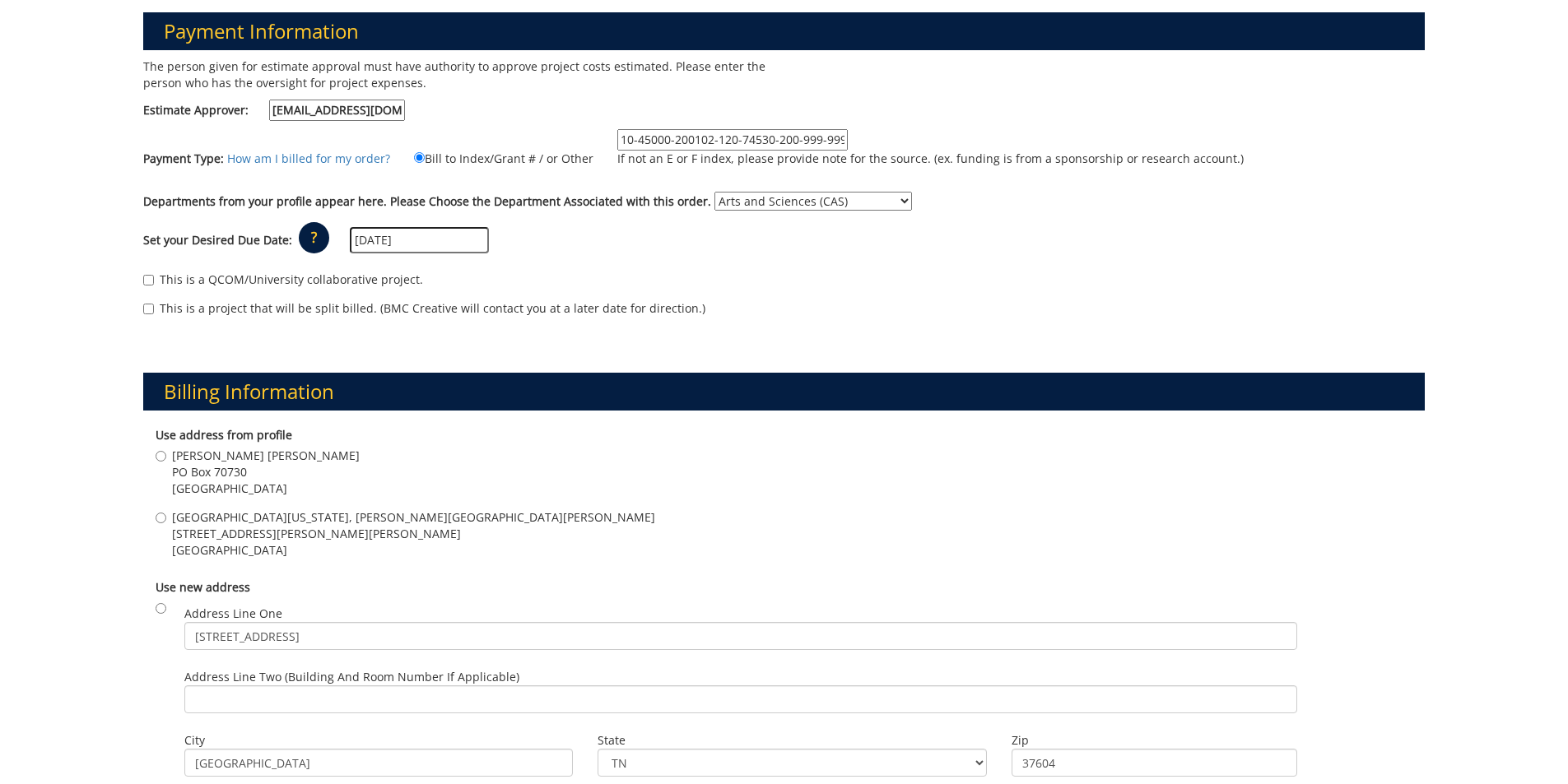
scroll to position [247, 0]
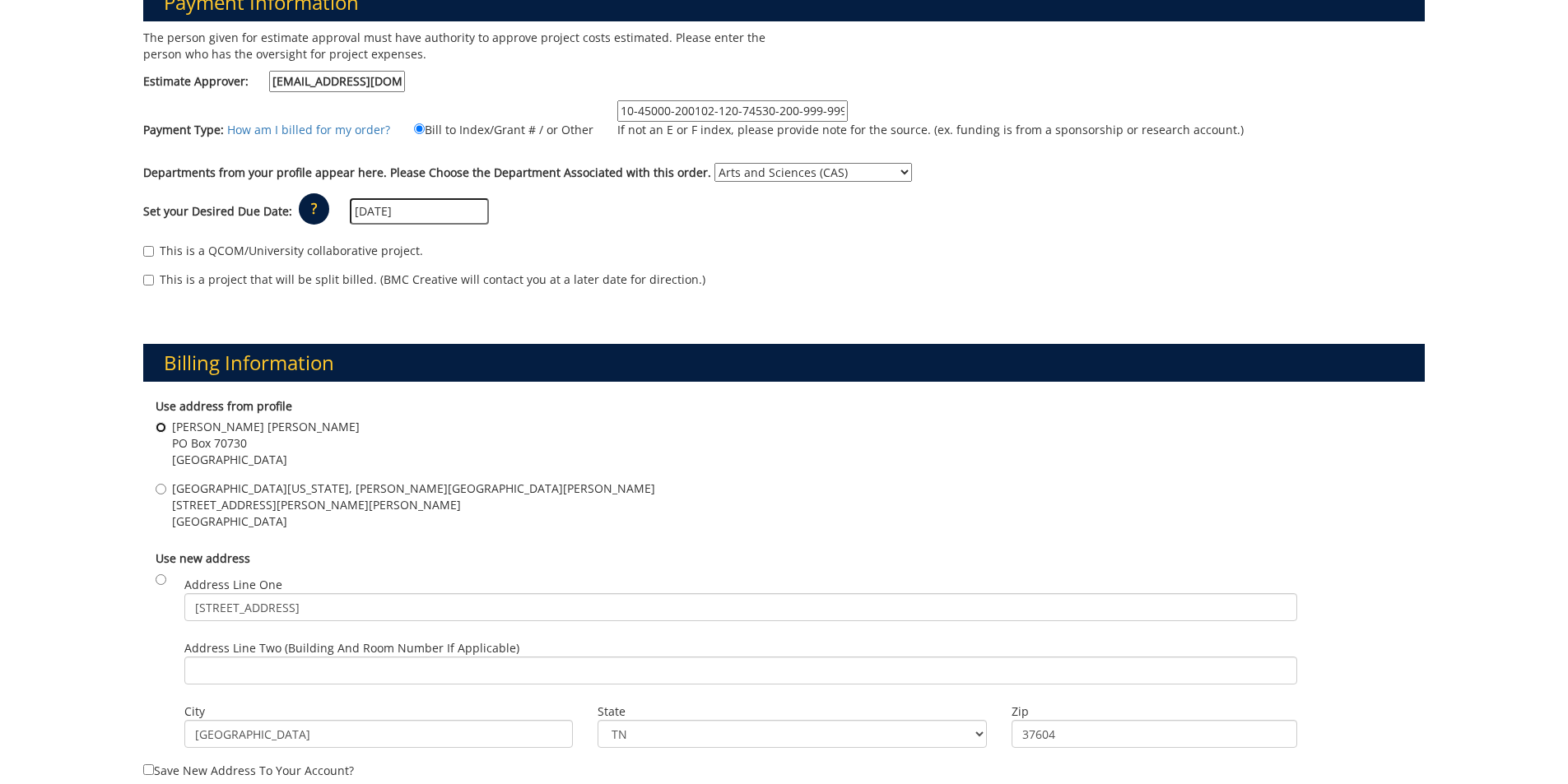
click at [161, 429] on input "Gilbreath Hall PO Box 70730 Johnson city , TN 37614" at bounding box center [161, 428] width 10 height 10
radio input "true"
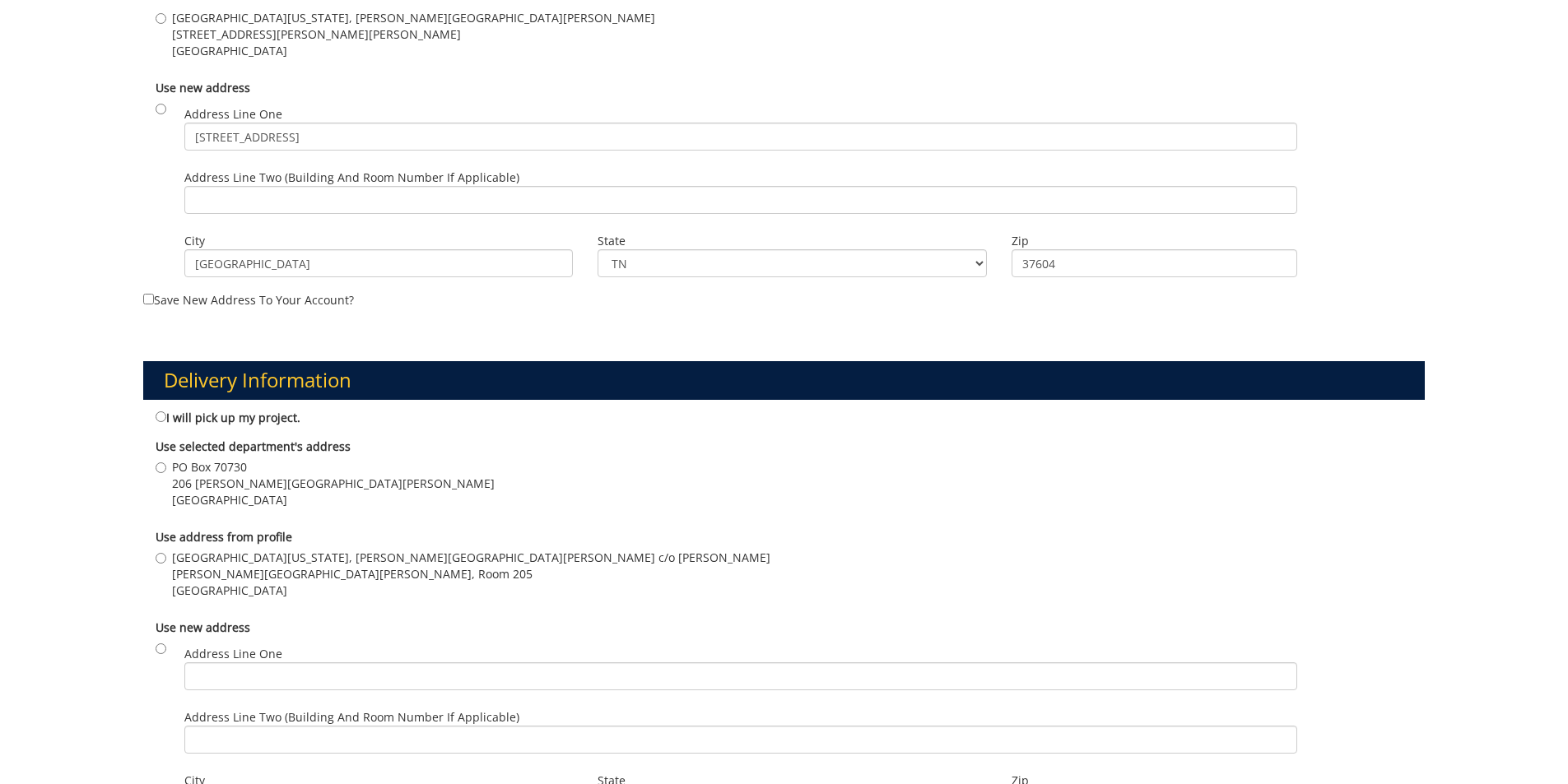
scroll to position [740, 0]
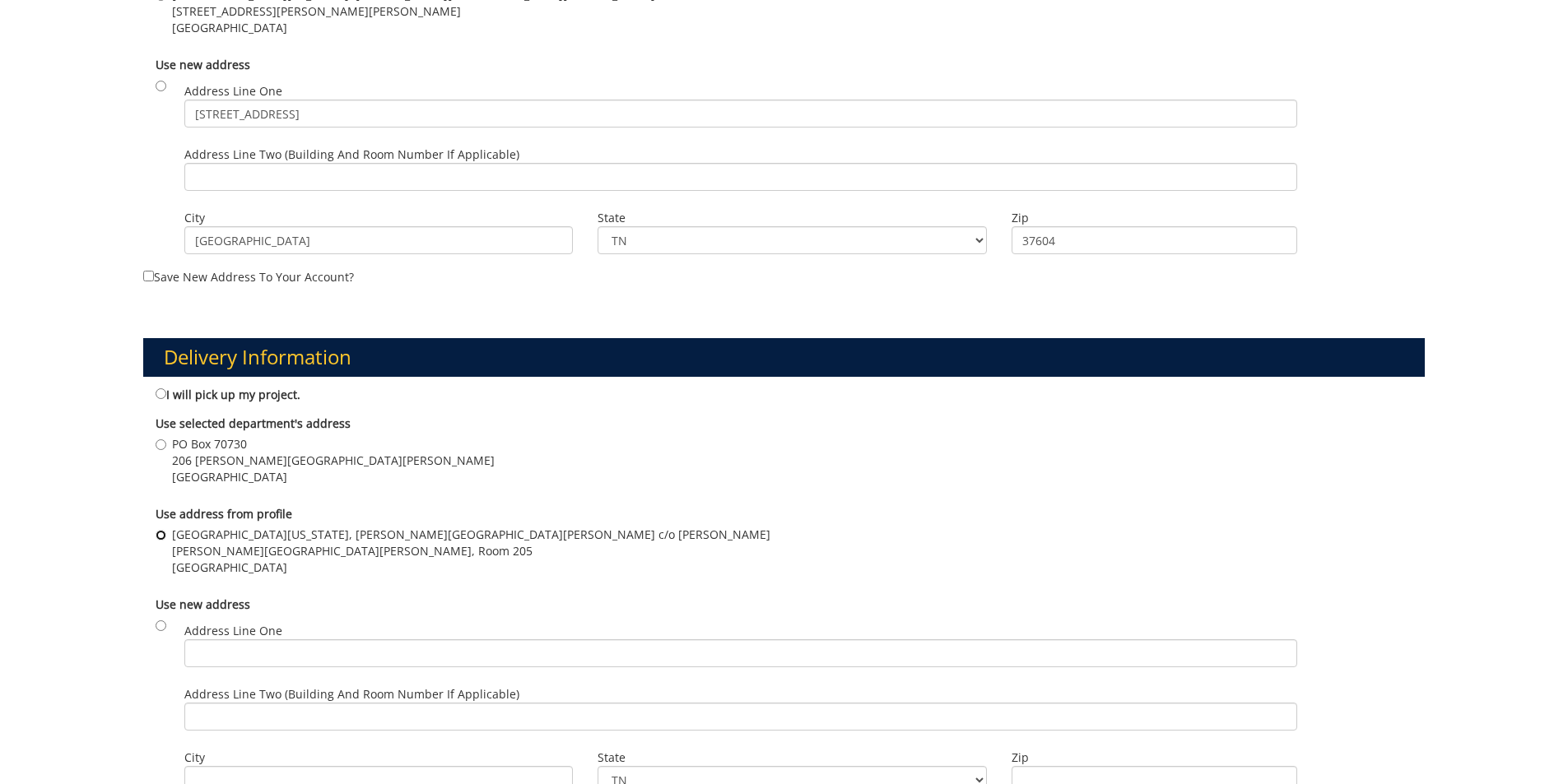
click at [162, 534] on input "East Tennessee State University, Gilbreath Hall c/o Jennifer Price Gilbreath Ha…" at bounding box center [161, 535] width 10 height 10
radio input "true"
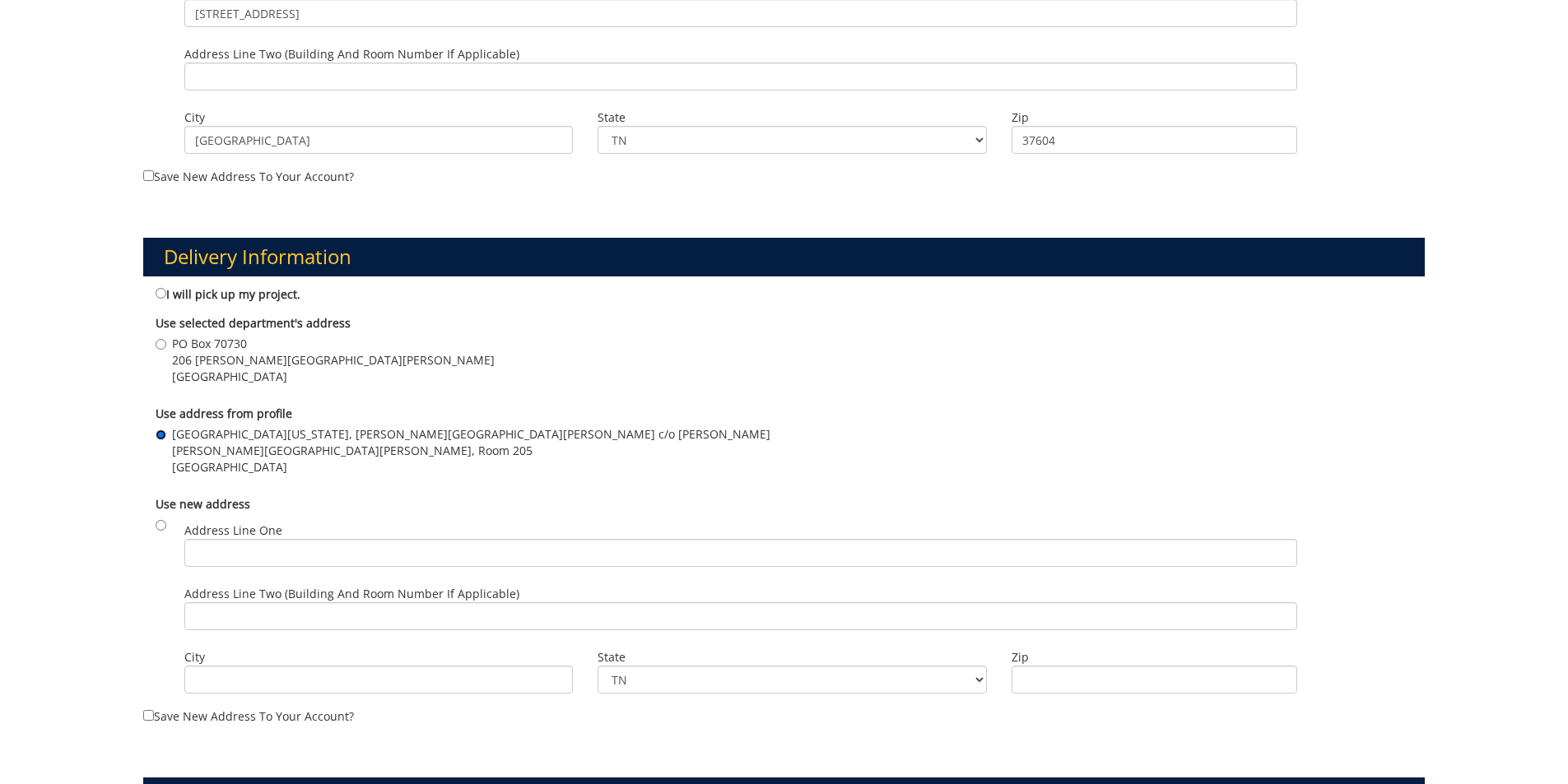
scroll to position [1152, 0]
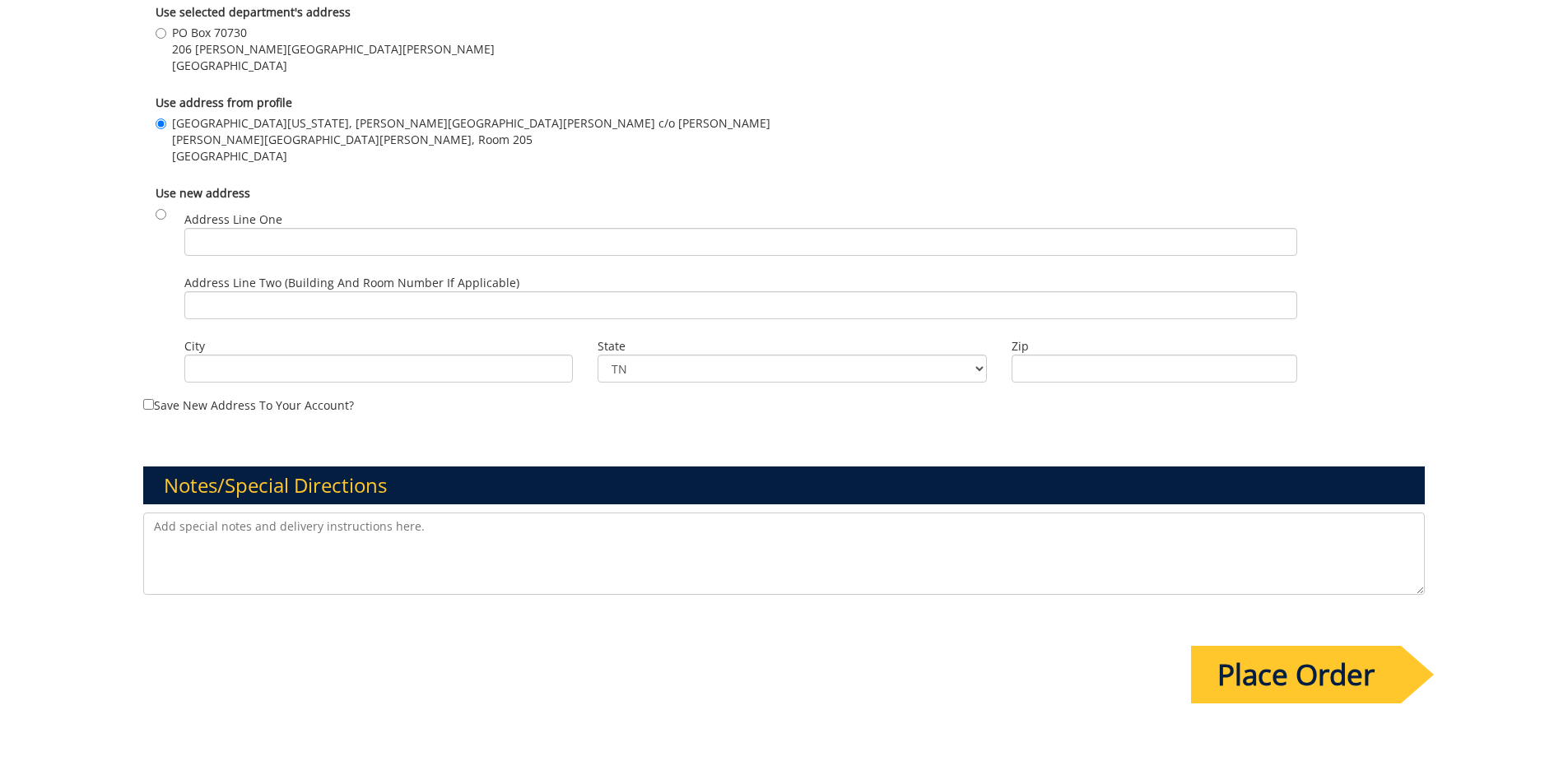
click at [1315, 679] on input "Place Order" at bounding box center [1296, 674] width 210 height 57
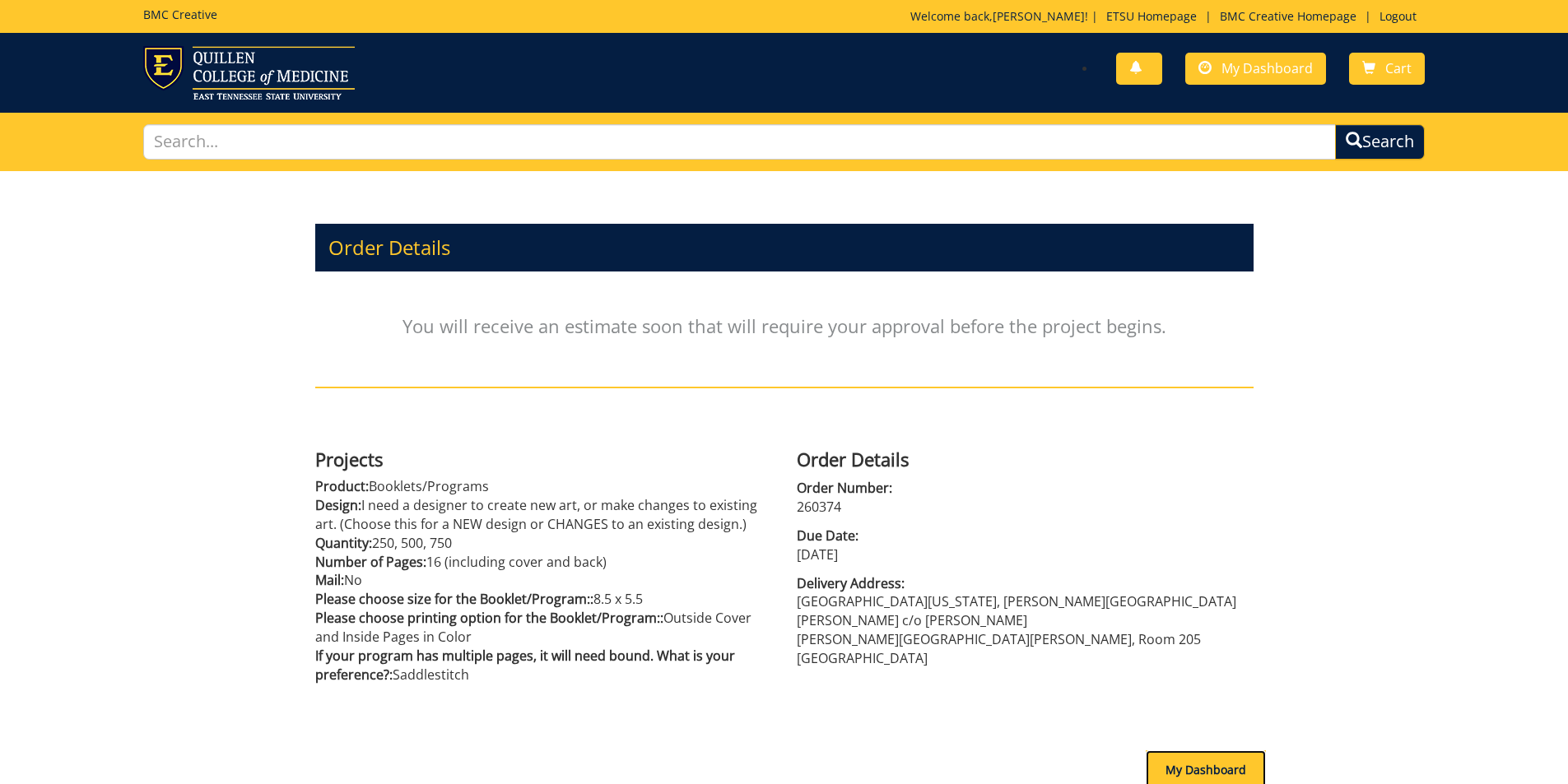
click at [1171, 750] on div "My Dashboard" at bounding box center [1206, 769] width 120 height 39
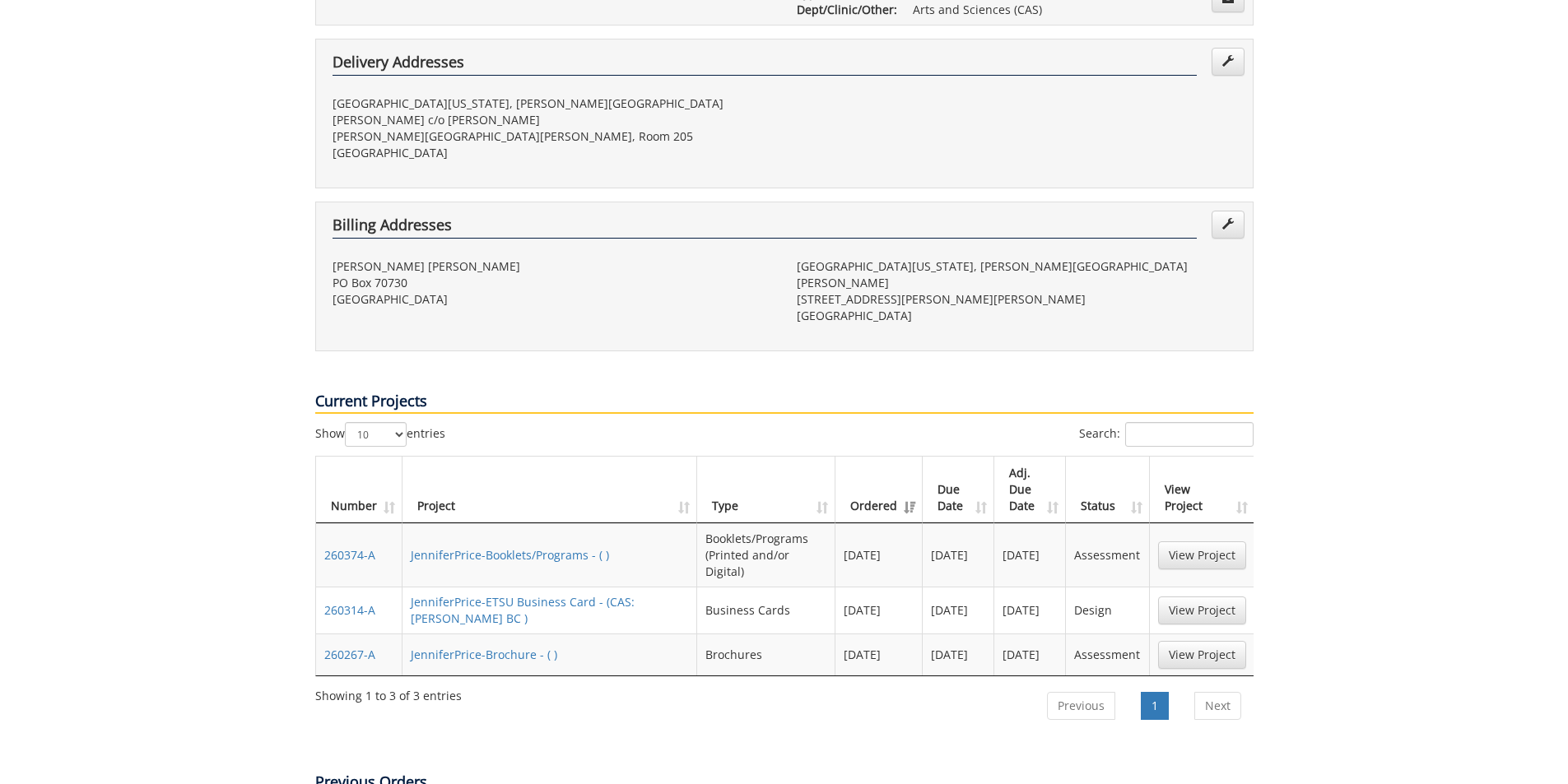
scroll to position [411, 0]
click at [1205, 595] on link "View Project" at bounding box center [1202, 609] width 88 height 28
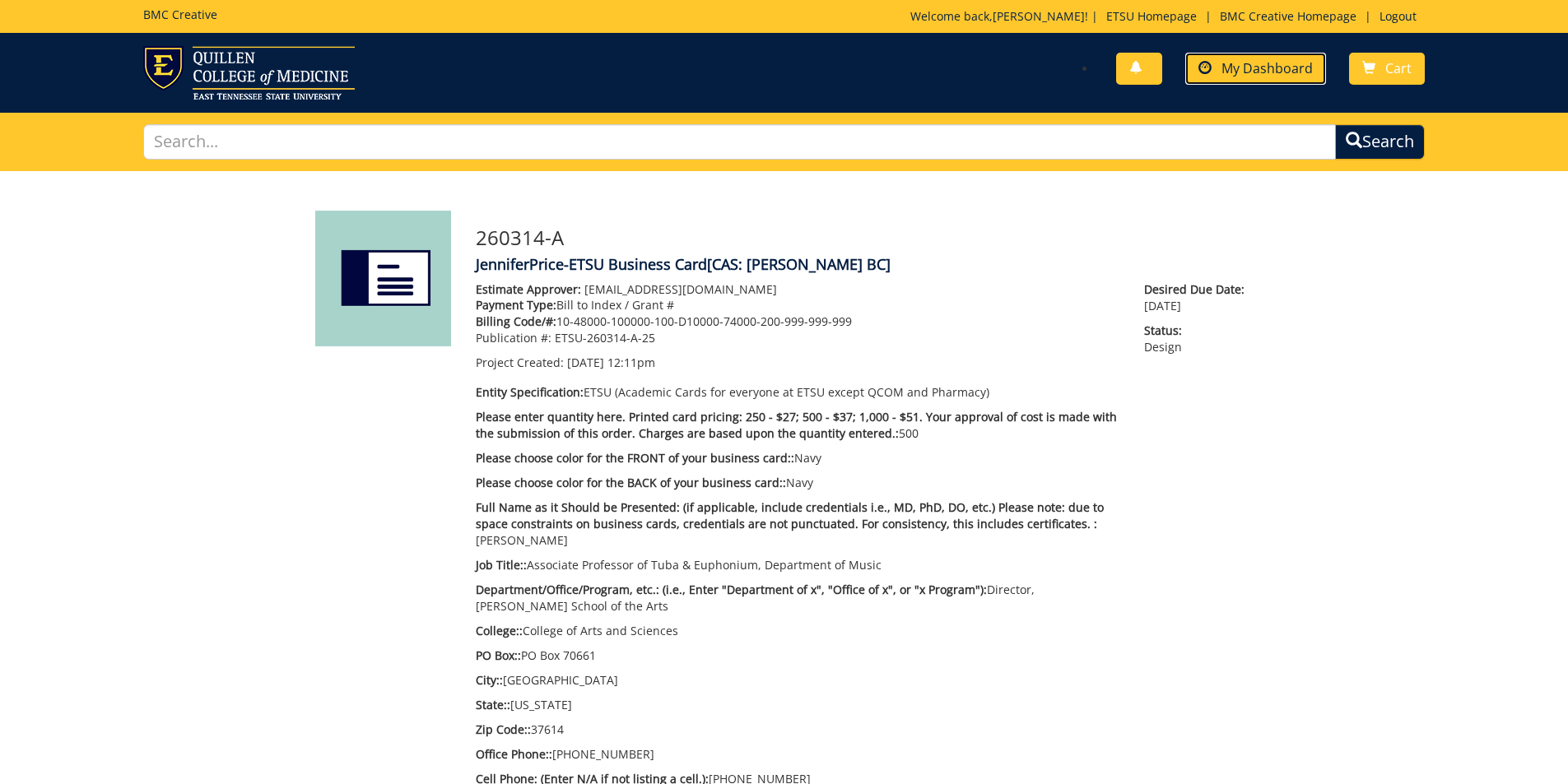
click at [1289, 74] on span "My Dashboard" at bounding box center [1267, 68] width 92 height 18
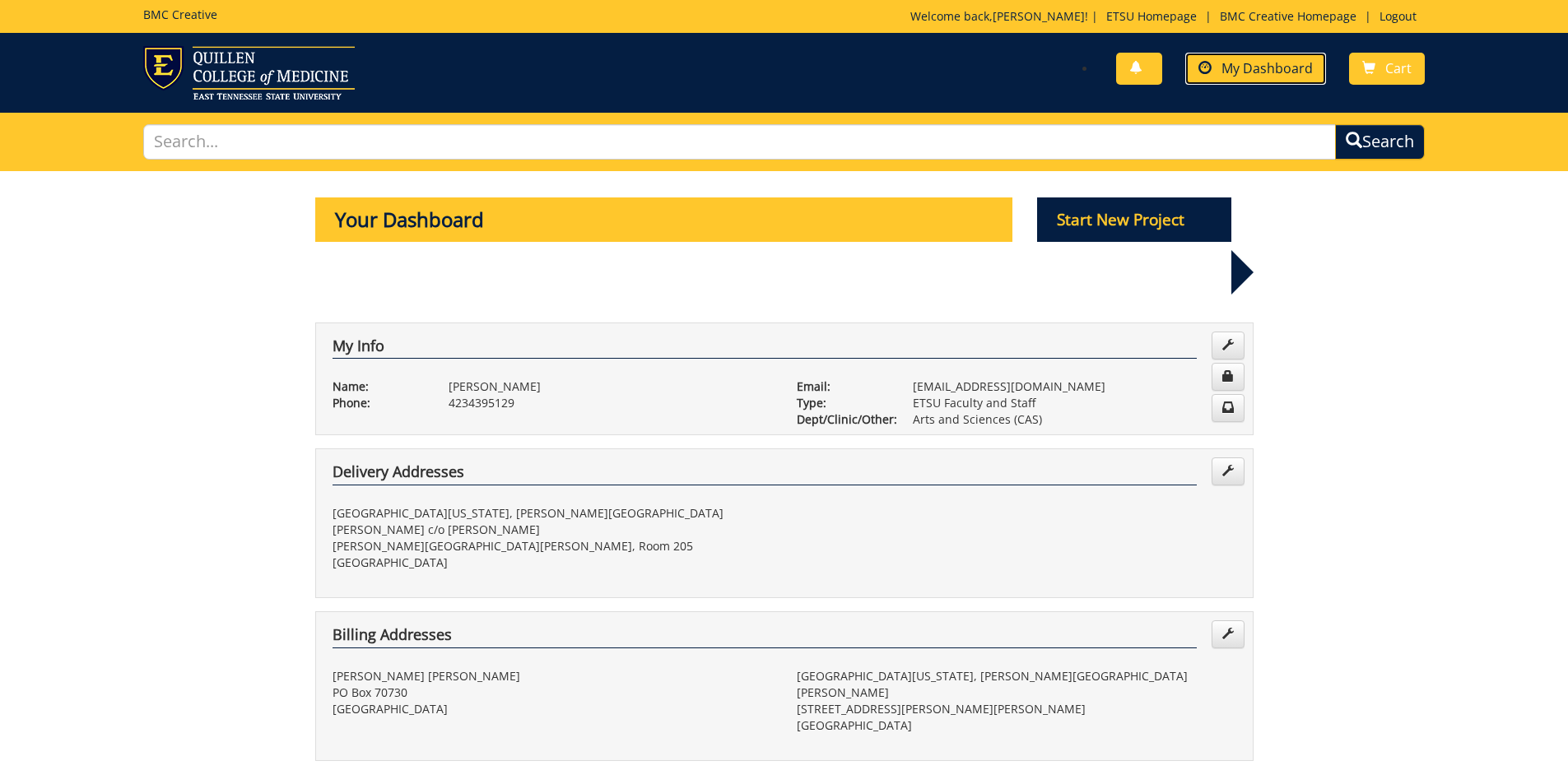
click at [1280, 63] on span "My Dashboard" at bounding box center [1267, 68] width 92 height 18
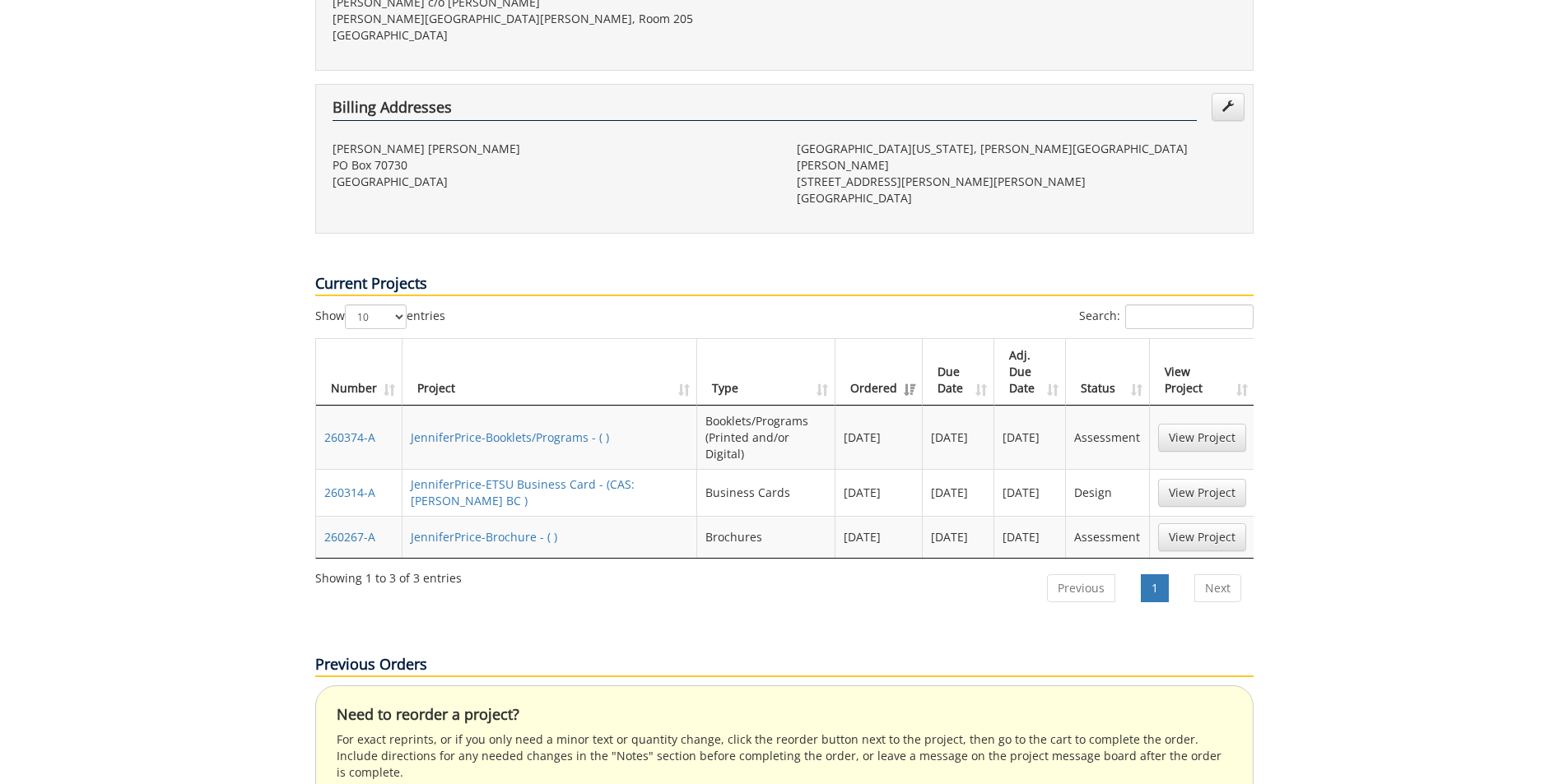
scroll to position [659, 0]
